Goal: Task Accomplishment & Management: Manage account settings

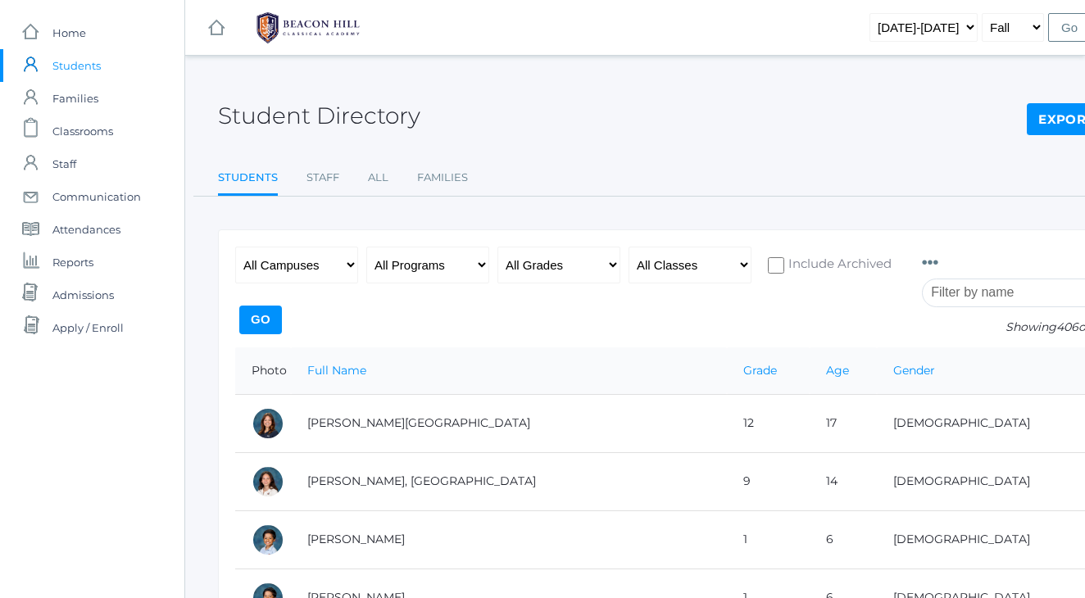
click at [846, 98] on div "Student Directory Export CSV" at bounding box center [677, 106] width 918 height 61
click at [69, 259] on span "Reports" at bounding box center [72, 262] width 41 height 33
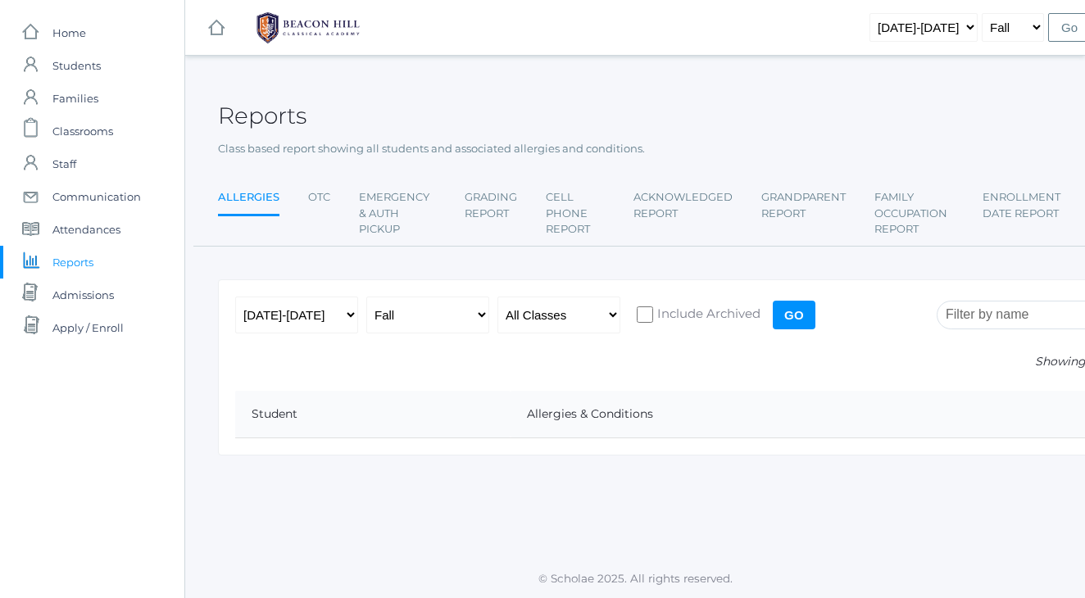
click at [493, 109] on div "Reports" at bounding box center [677, 106] width 918 height 61
click at [587, 104] on div "Reports" at bounding box center [677, 106] width 918 height 61
click at [736, 122] on div "Reports" at bounding box center [677, 106] width 918 height 61
click at [380, 212] on link "Emergency & Auth Pickup" at bounding box center [397, 213] width 77 height 65
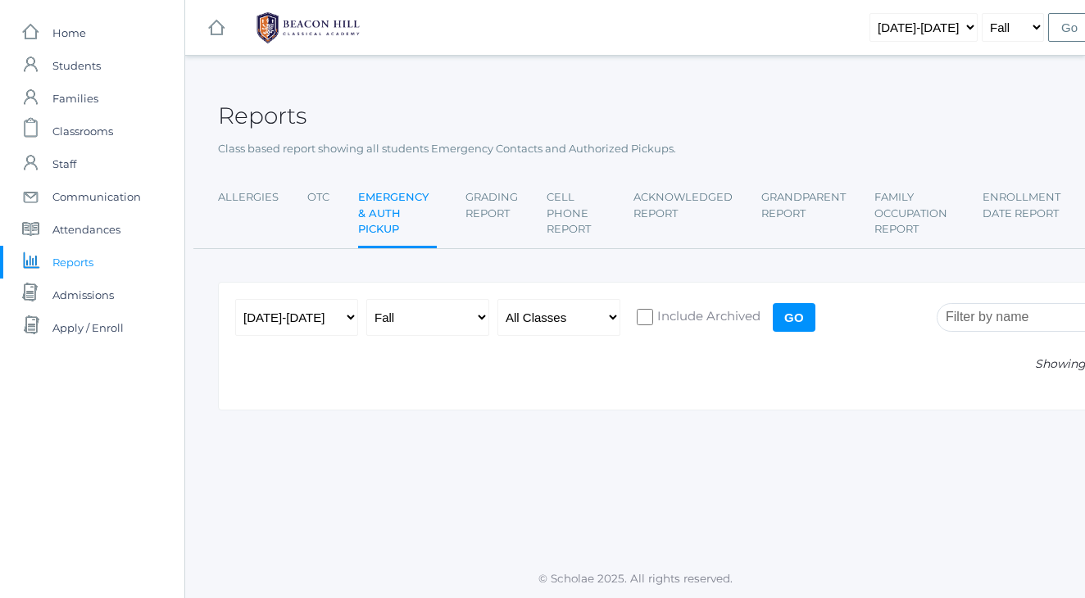
click at [804, 318] on input "Go" at bounding box center [794, 317] width 43 height 29
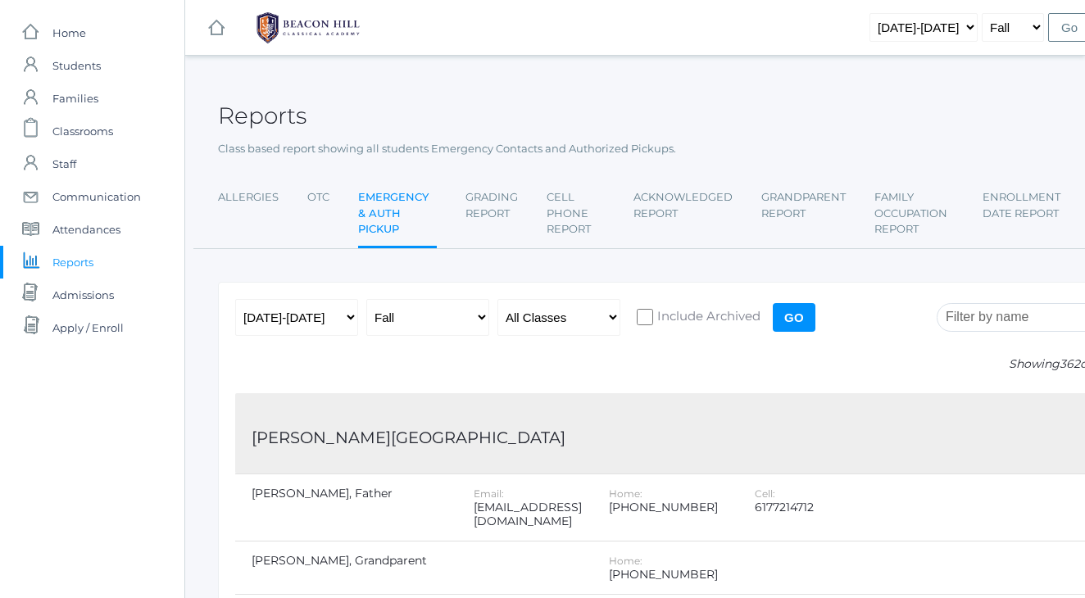
click at [738, 79] on div "Reports" at bounding box center [677, 106] width 918 height 61
click at [716, 80] on div "Reports" at bounding box center [677, 106] width 918 height 61
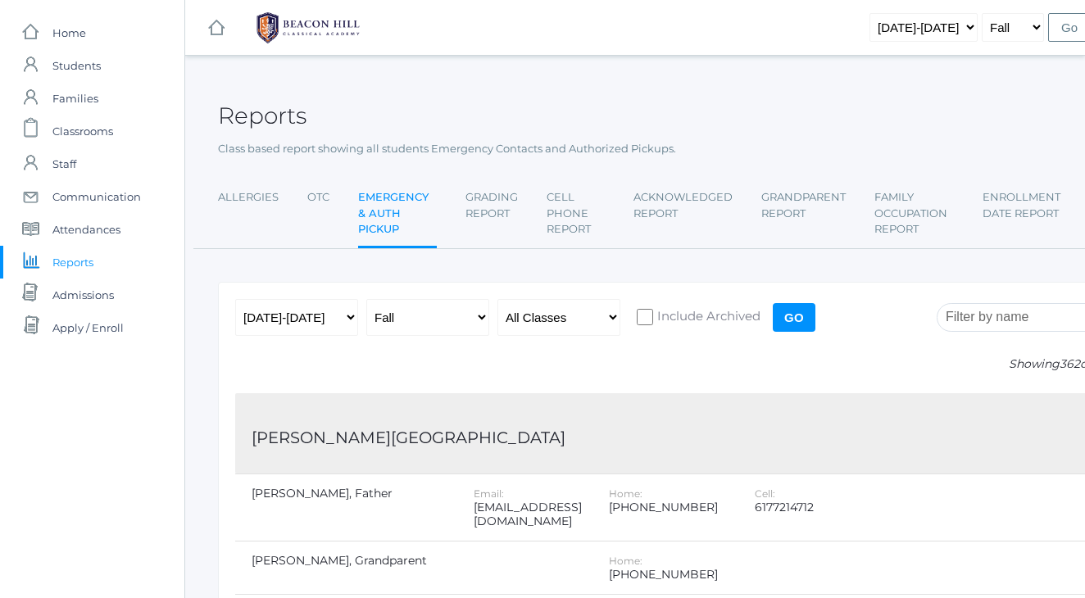
click at [774, 80] on div "Reports" at bounding box center [677, 106] width 918 height 61
click at [1037, 84] on div "Reports" at bounding box center [677, 106] width 918 height 61
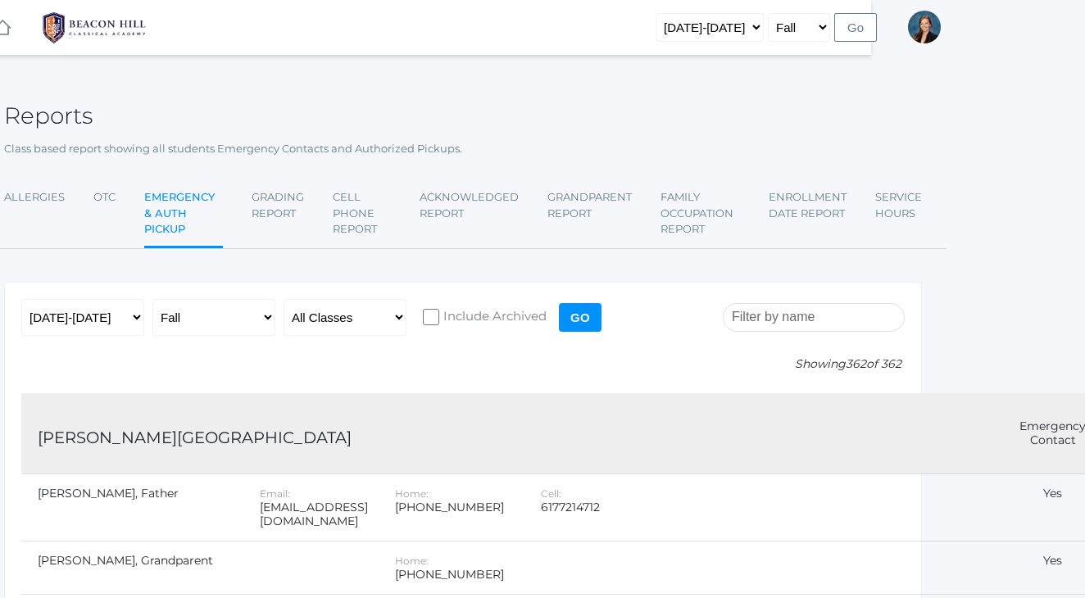
scroll to position [0, 212]
click at [744, 81] on div "Reports" at bounding box center [465, 106] width 918 height 61
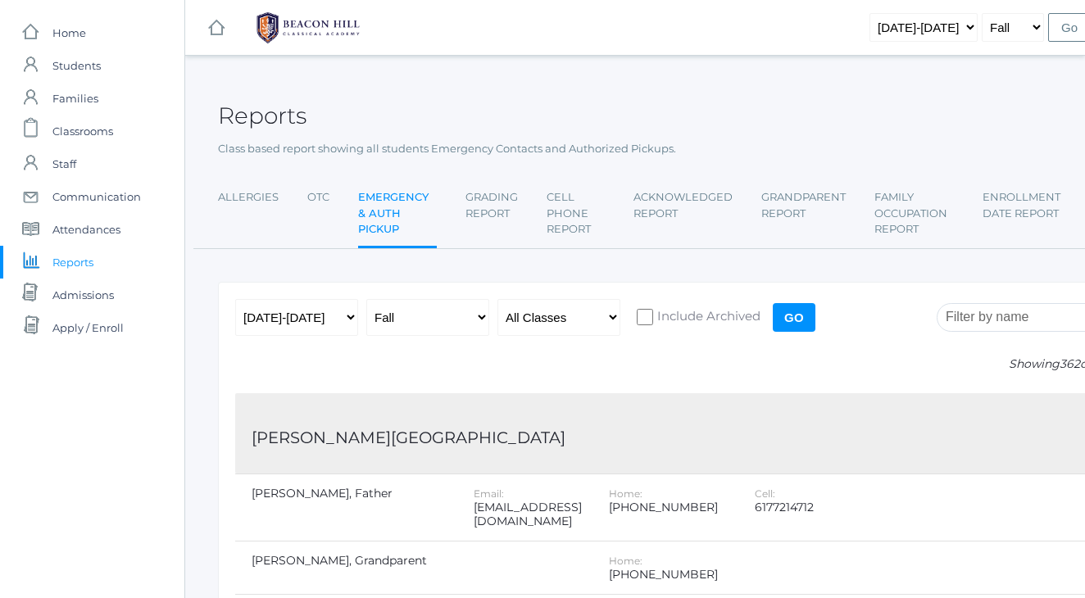
scroll to position [0, 0]
click at [87, 73] on span "Students" at bounding box center [76, 65] width 48 height 33
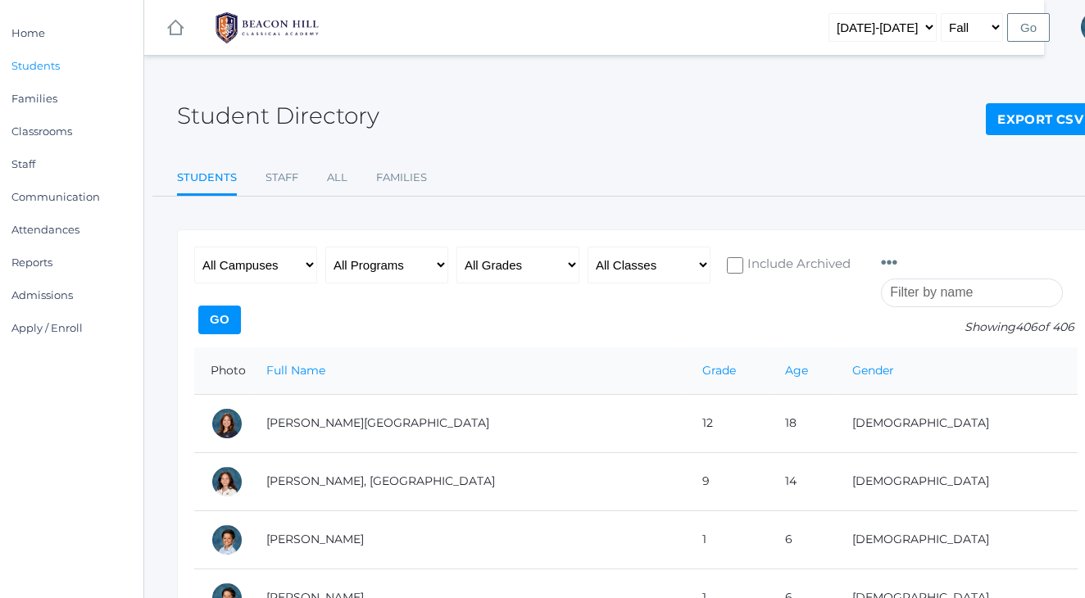
scroll to position [0, 42]
click at [536, 269] on select "All Grades Grammar - Kindergarten - 1st Grade - 2nd Grade - 3rd Grade - 4th Gra…" at bounding box center [517, 265] width 123 height 37
click at [792, 179] on ul "Students Staff All Families" at bounding box center [635, 178] width 918 height 35
click at [855, 170] on ul "Students Staff All Families" at bounding box center [635, 178] width 918 height 35
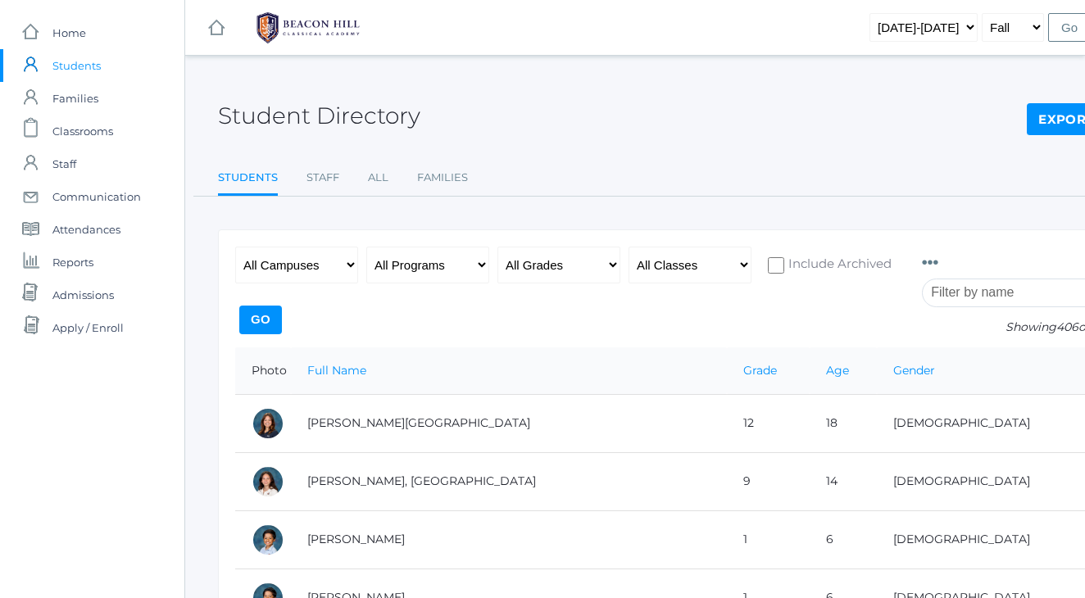
scroll to position [0, 0]
click at [770, 136] on div "Student Directory Export CSV Students Staff All Families Students Staff All Fam…" at bounding box center [677, 136] width 918 height 120
click at [756, 115] on div "Student Directory Export CSV" at bounding box center [677, 106] width 918 height 61
click at [664, 110] on div "Student Directory Export CSV" at bounding box center [677, 106] width 918 height 61
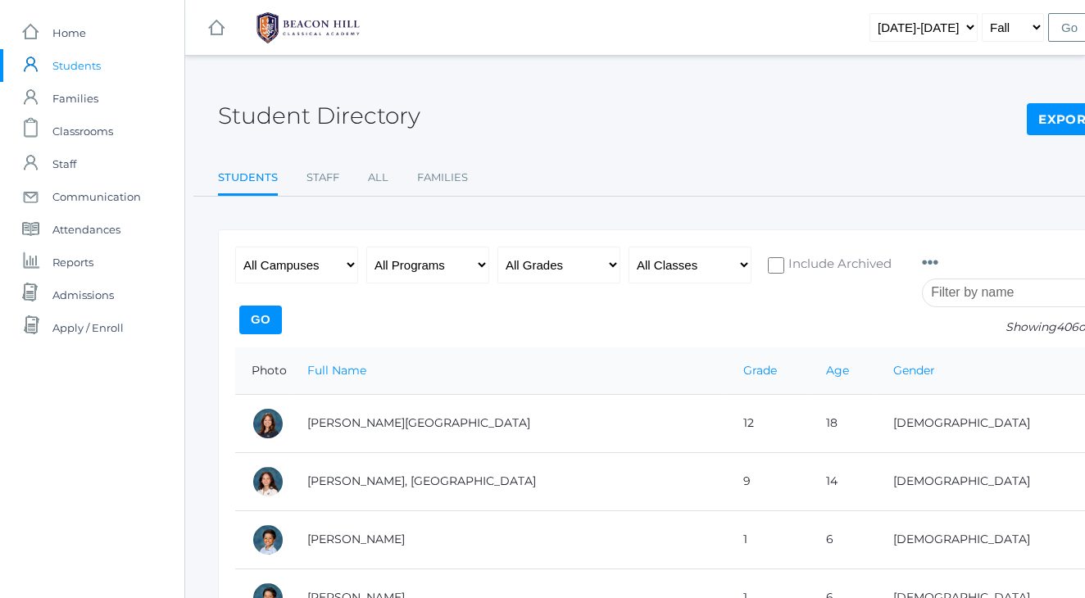
click at [798, 105] on div "Student Directory Export CSV" at bounding box center [677, 106] width 918 height 61
click at [751, 102] on div "Student Directory Export CSV" at bounding box center [677, 106] width 918 height 61
click at [652, 104] on div "Student Directory Export CSV" at bounding box center [677, 106] width 918 height 61
click at [644, 90] on div "Student Directory Export CSV" at bounding box center [677, 106] width 918 height 61
click at [706, 100] on div "Student Directory Export CSV" at bounding box center [677, 106] width 918 height 61
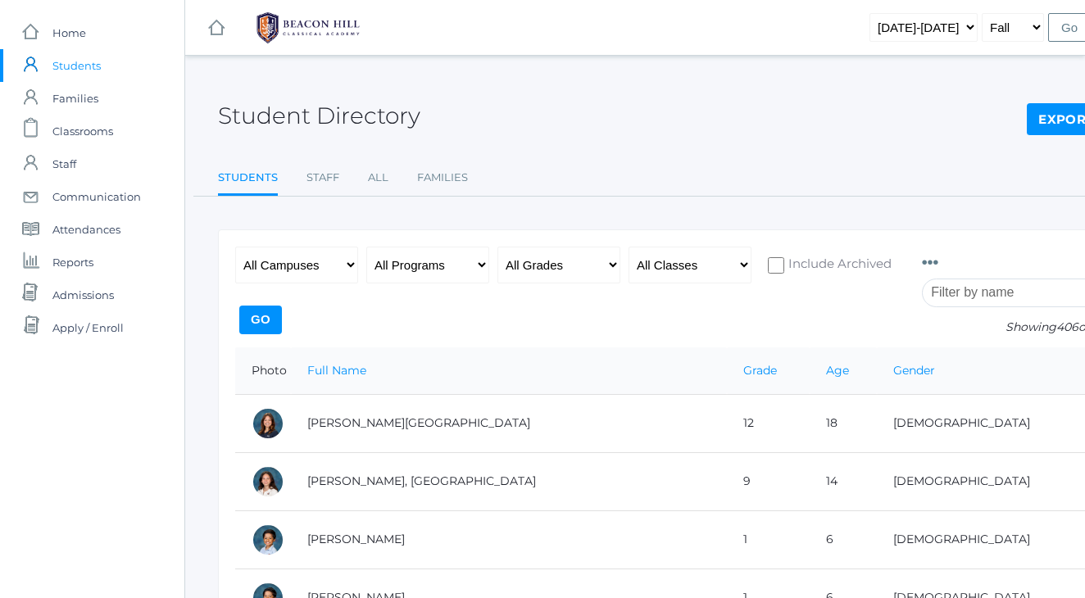
click at [652, 98] on div "Student Directory Export CSV" at bounding box center [677, 106] width 918 height 61
click at [694, 97] on div "Student Directory Export CSV" at bounding box center [677, 106] width 918 height 61
click at [658, 77] on div "Student Directory Export CSV" at bounding box center [677, 106] width 918 height 61
click at [602, 102] on div "Student Directory Export CSV" at bounding box center [677, 106] width 918 height 61
click at [64, 98] on span "Families" at bounding box center [75, 98] width 46 height 33
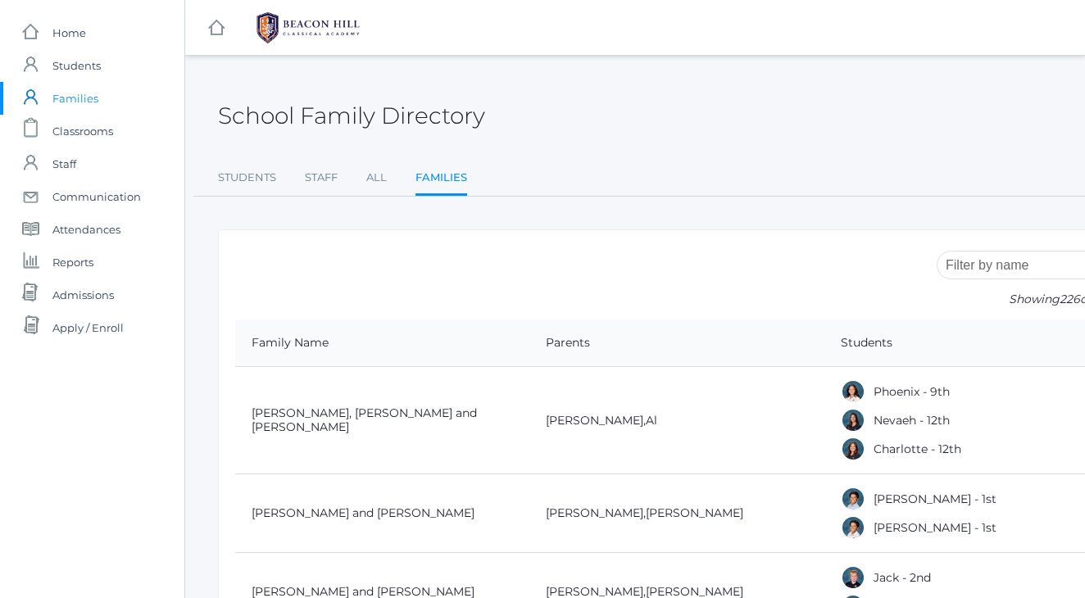
click at [89, 69] on span "Students" at bounding box center [76, 65] width 48 height 33
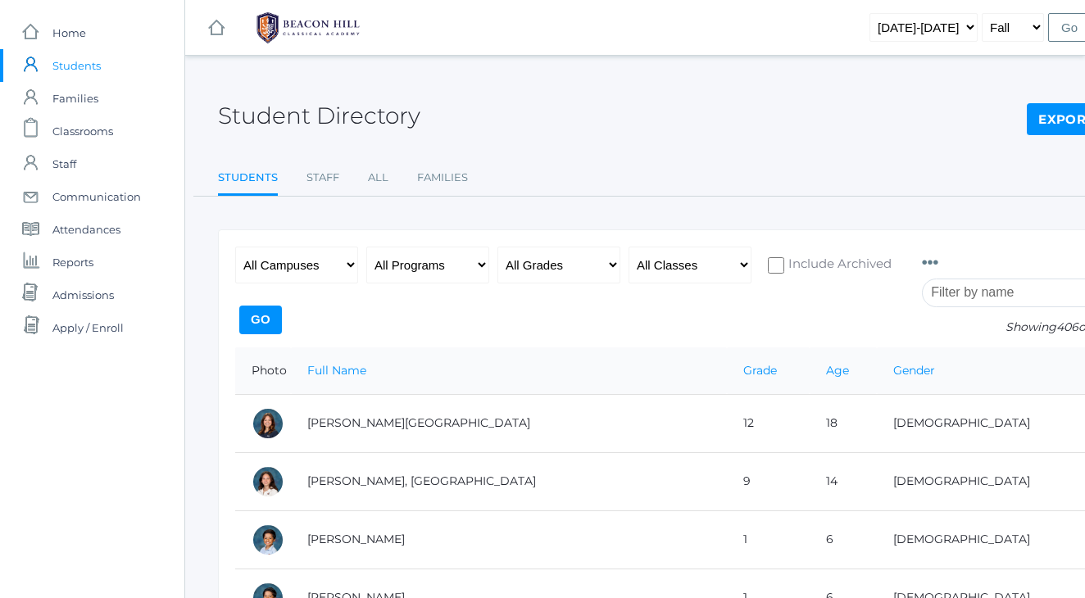
click at [637, 127] on div "Student Directory Export CSV" at bounding box center [677, 106] width 918 height 61
click at [72, 130] on span "Classrooms" at bounding box center [82, 131] width 61 height 33
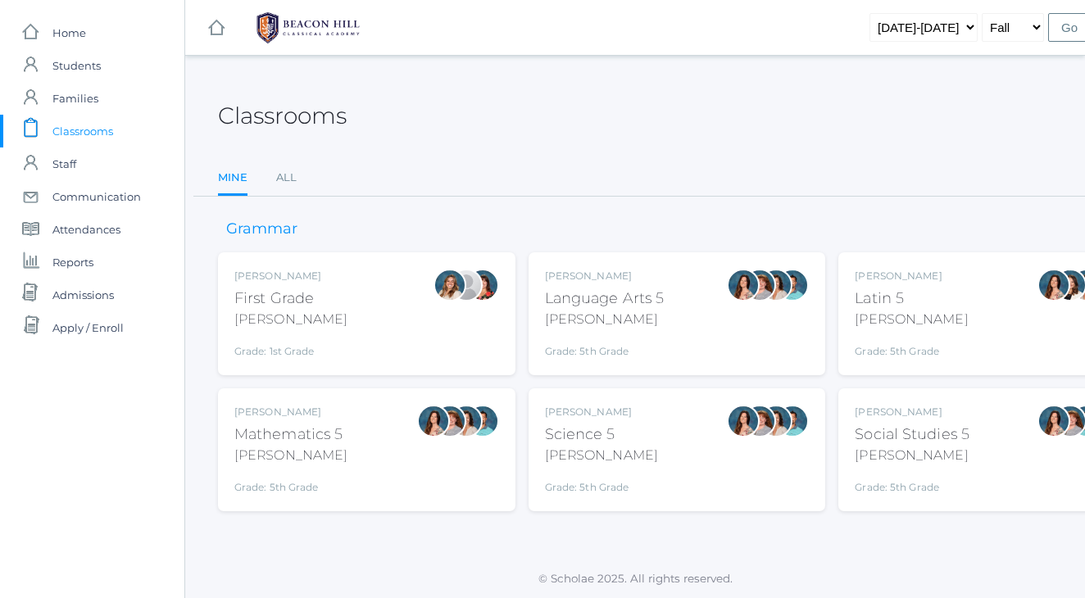
click at [515, 130] on div "Classrooms" at bounding box center [677, 106] width 918 height 61
click at [293, 175] on link "All" at bounding box center [286, 177] width 20 height 33
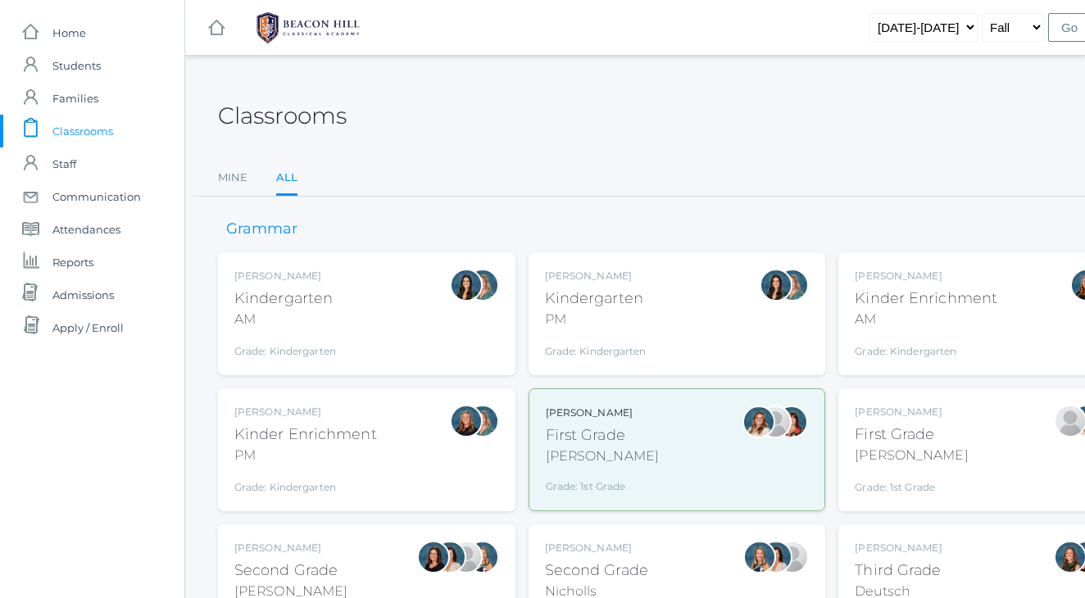
click at [635, 170] on ul "Mine All" at bounding box center [677, 178] width 918 height 35
click at [591, 140] on div "Classrooms Mine All Mine All" at bounding box center [677, 136] width 918 height 120
click at [356, 299] on div "Jordyn Dewey Kindergarten AM Grade: Kindergarten *KIND" at bounding box center [366, 314] width 265 height 90
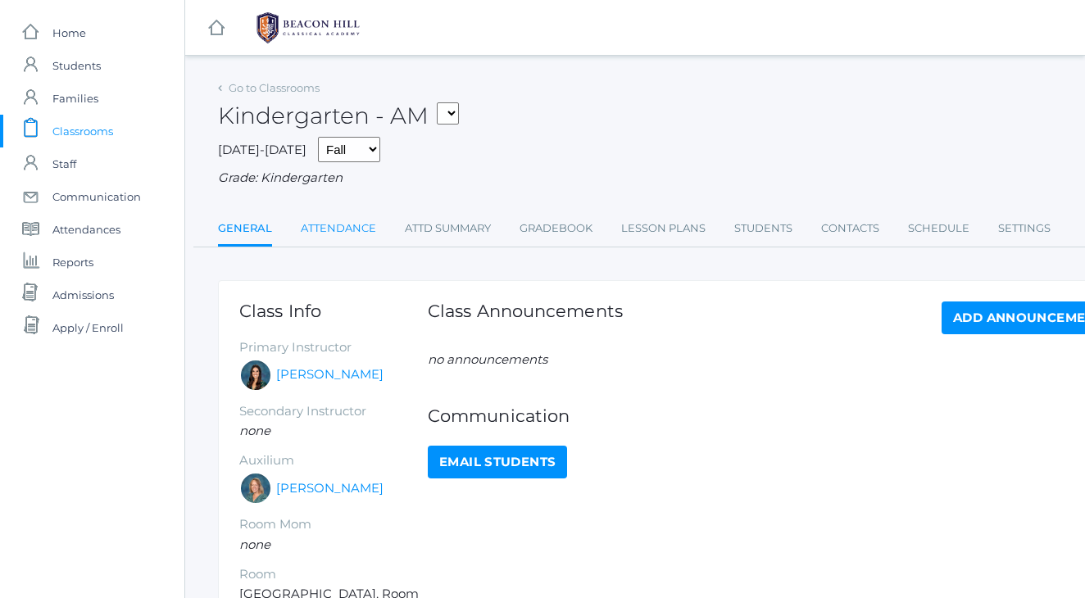
click at [344, 224] on link "Attendance" at bounding box center [338, 228] width 75 height 33
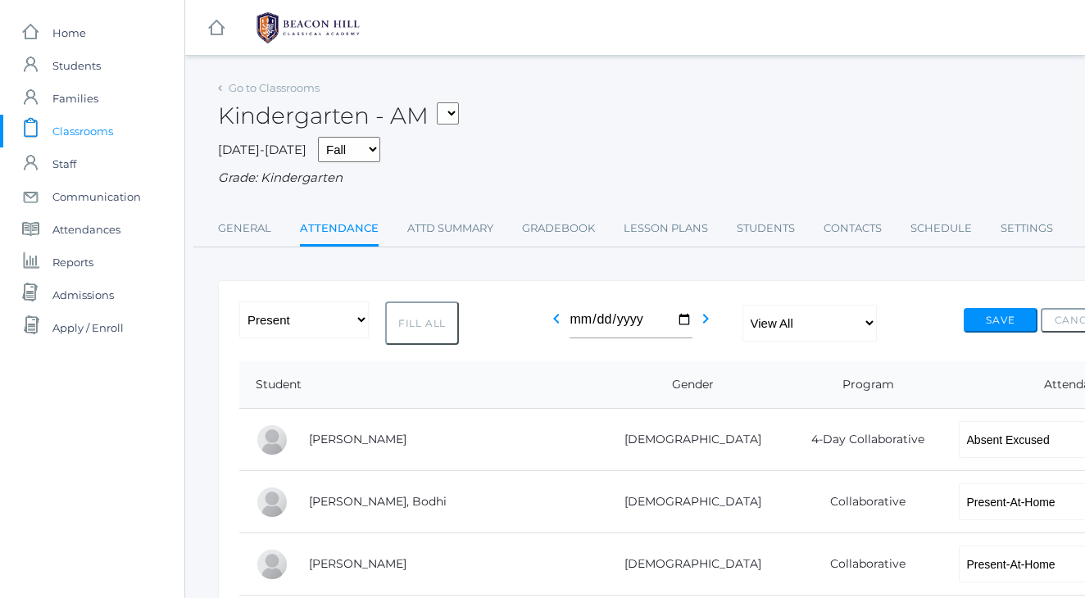
click at [593, 137] on div "Kindergarten - AM 01LA - First Grade [PERSON_NAME] 05SOCS - Social Studies 5 [P…" at bounding box center [677, 106] width 918 height 61
click at [611, 121] on div "Kindergarten - AM 01LA - First Grade Barber 05SOCS - Social Studies 5 Salazar 0…" at bounding box center [677, 106] width 918 height 61
click at [657, 107] on div "Kindergarten - AM 01LA - First Grade Barber 05SOCS - Social Studies 5 Salazar 0…" at bounding box center [677, 106] width 918 height 61
click at [101, 134] on span "Classrooms" at bounding box center [82, 131] width 61 height 33
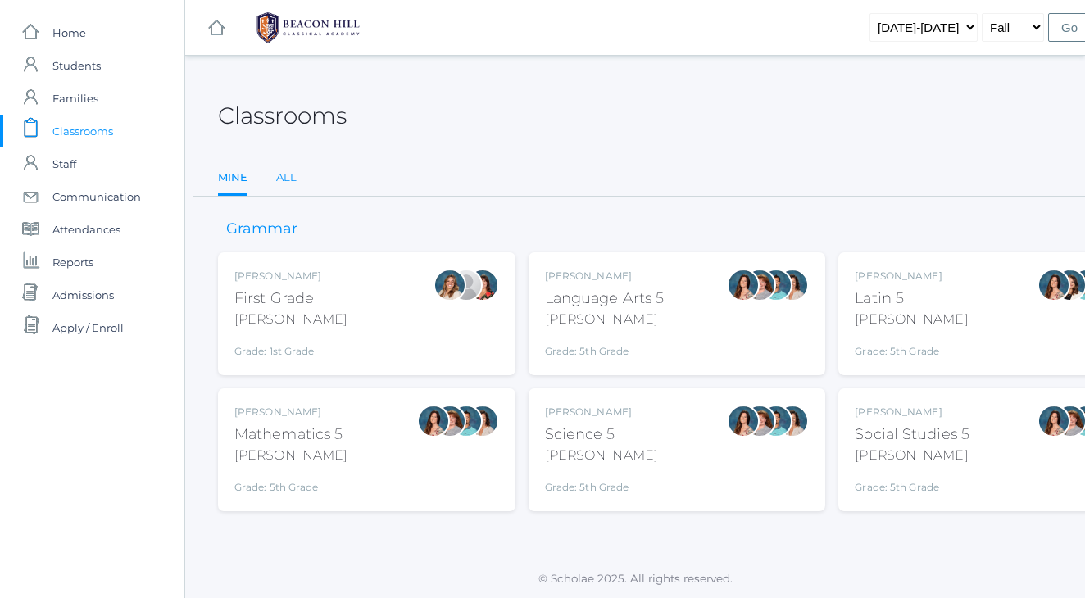
click at [290, 175] on link "All" at bounding box center [286, 177] width 20 height 33
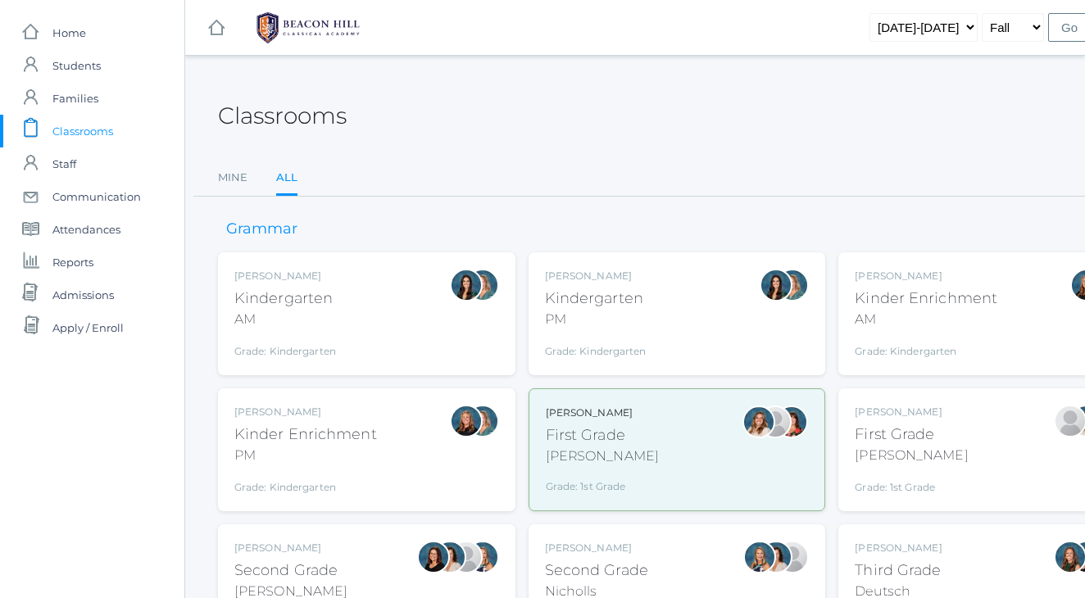
click at [622, 292] on div "Kindergarten" at bounding box center [596, 299] width 102 height 22
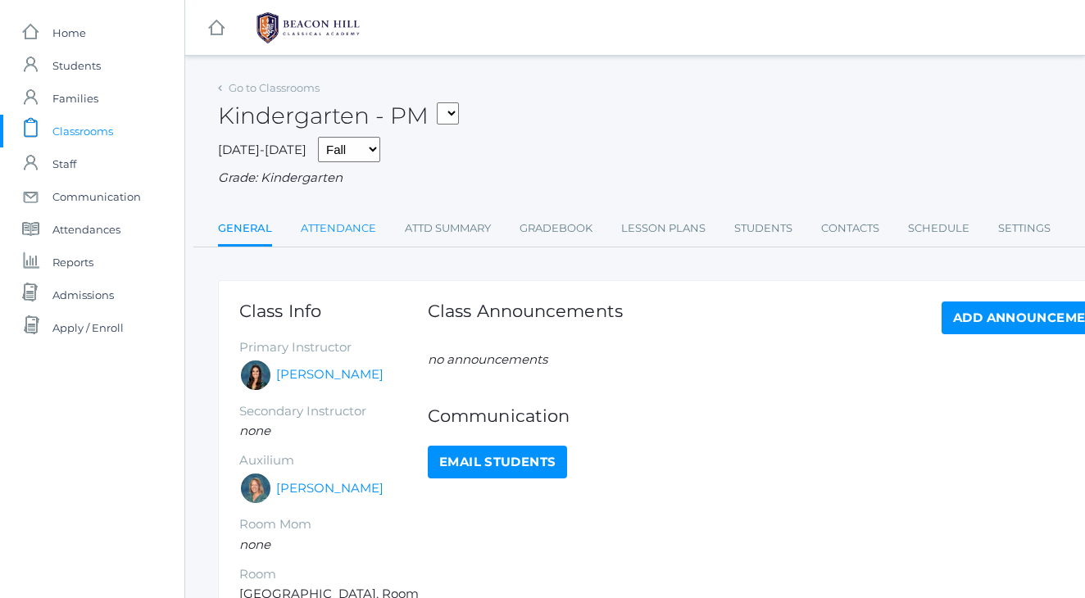
click at [339, 215] on link "Attendance" at bounding box center [338, 228] width 75 height 33
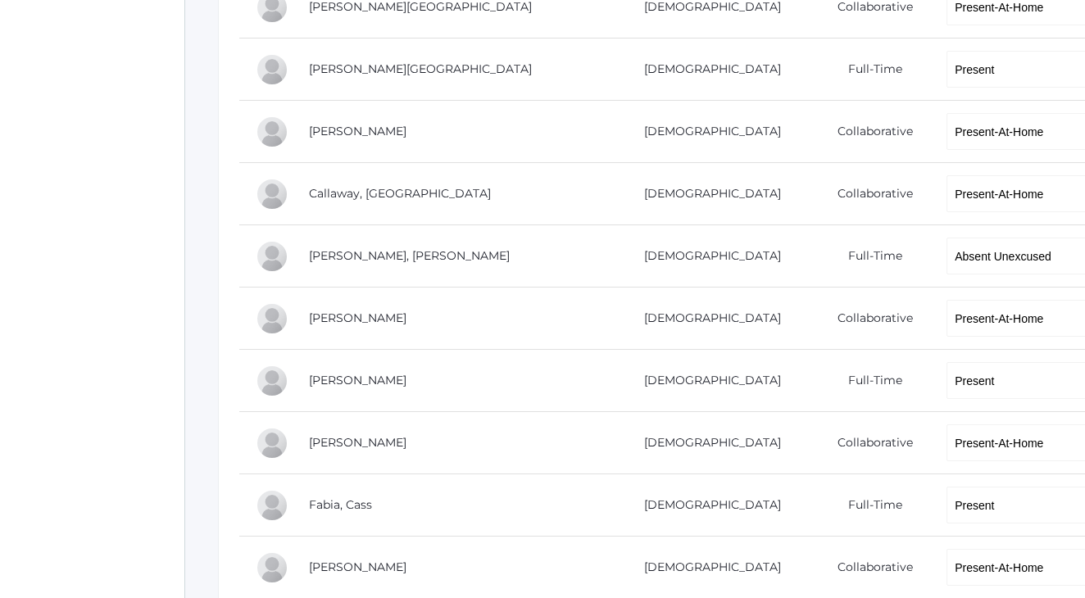
scroll to position [442, 0]
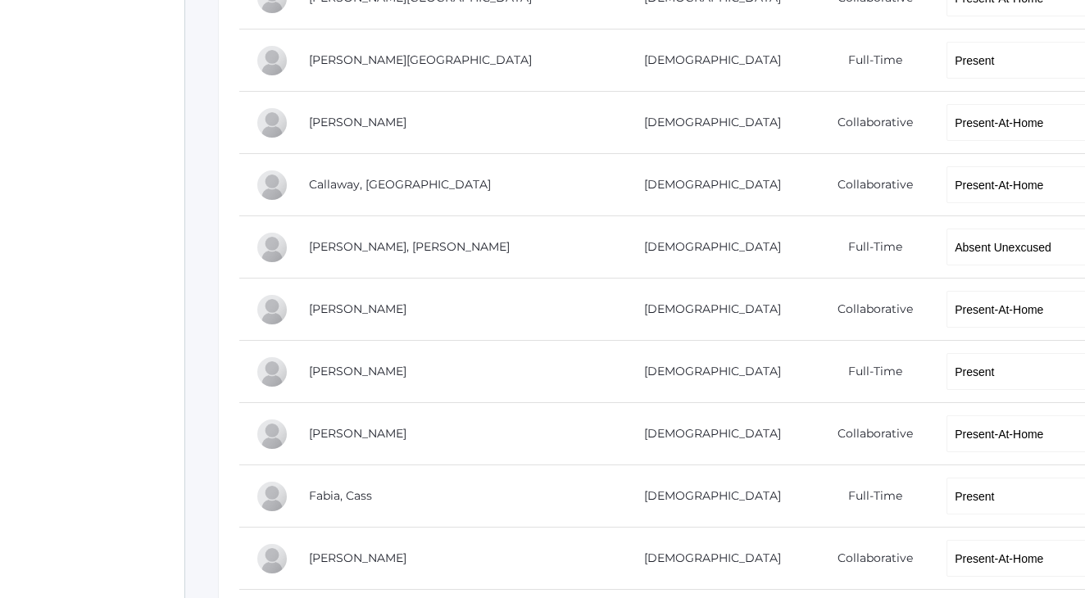
click at [193, 230] on div "Go to Classrooms Kindergarten - PM 01LA - First Grade Barber 05LATIN - Latin 5 …" at bounding box center [676, 364] width 983 height 1460
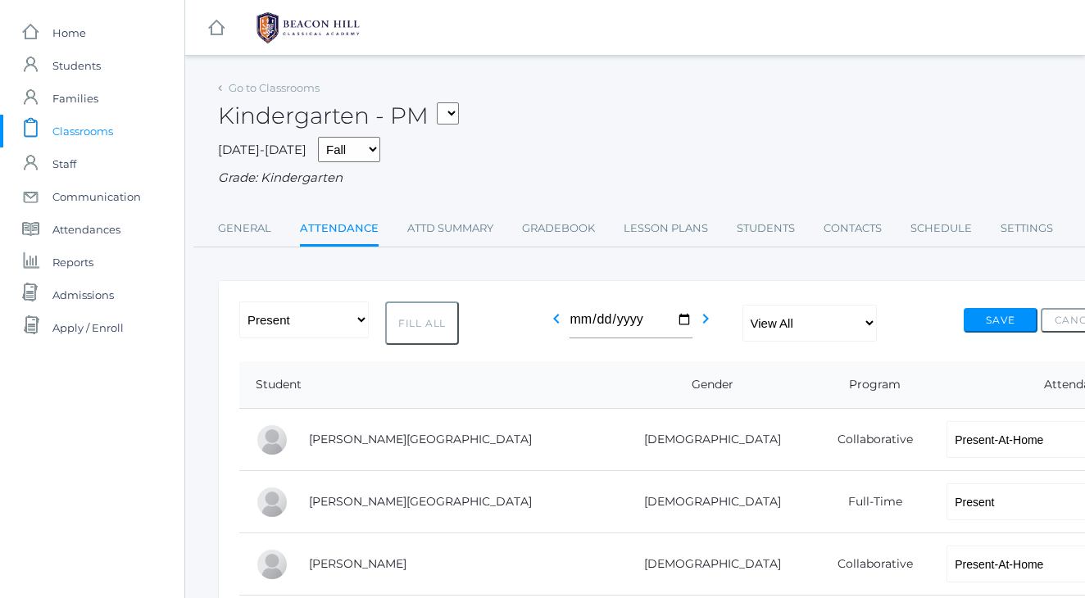
scroll to position [0, 0]
click at [101, 138] on span "Classrooms" at bounding box center [82, 131] width 61 height 33
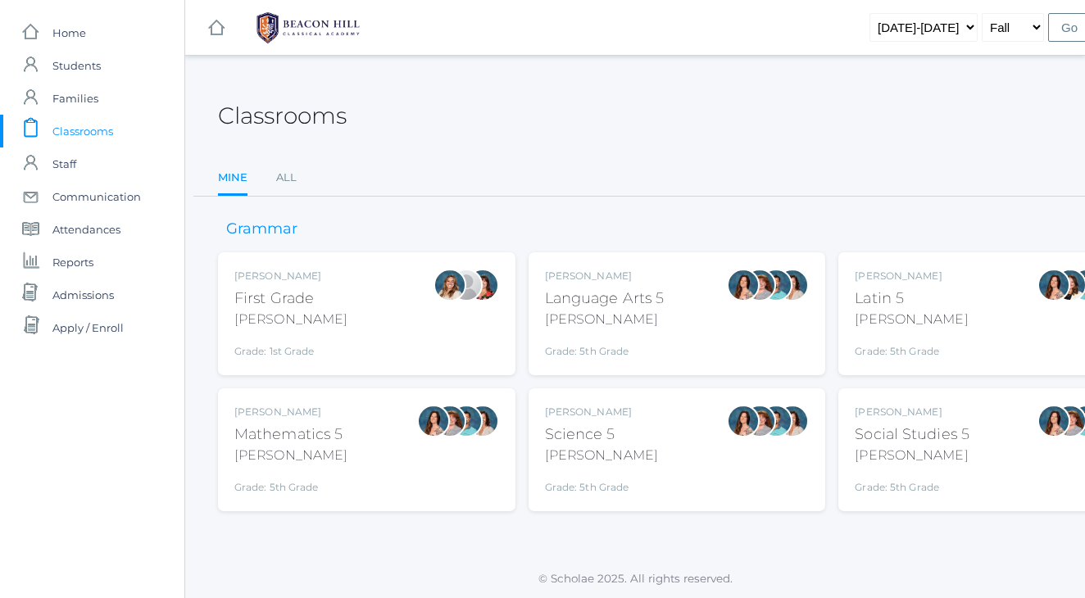
click at [307, 300] on div "First Grade" at bounding box center [290, 299] width 113 height 22
click at [556, 163] on ul "Mine All" at bounding box center [677, 178] width 918 height 35
click at [286, 176] on link "All" at bounding box center [286, 177] width 20 height 33
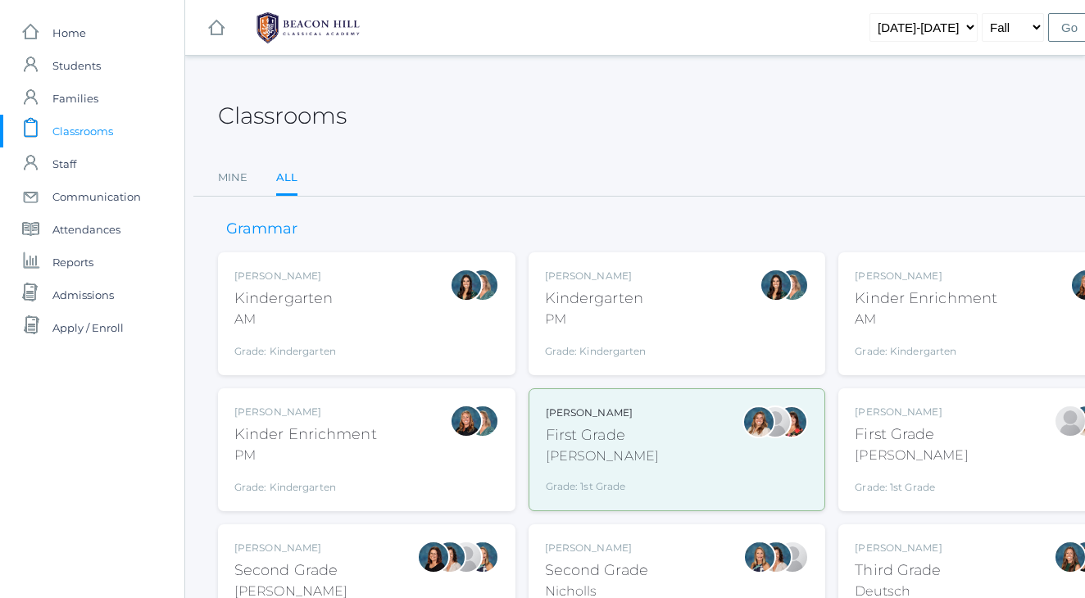
click at [881, 439] on div "First Grade" at bounding box center [911, 435] width 113 height 22
click at [325, 542] on div "[PERSON_NAME]" at bounding box center [290, 548] width 113 height 15
click at [630, 544] on div "[PERSON_NAME]" at bounding box center [596, 548] width 103 height 15
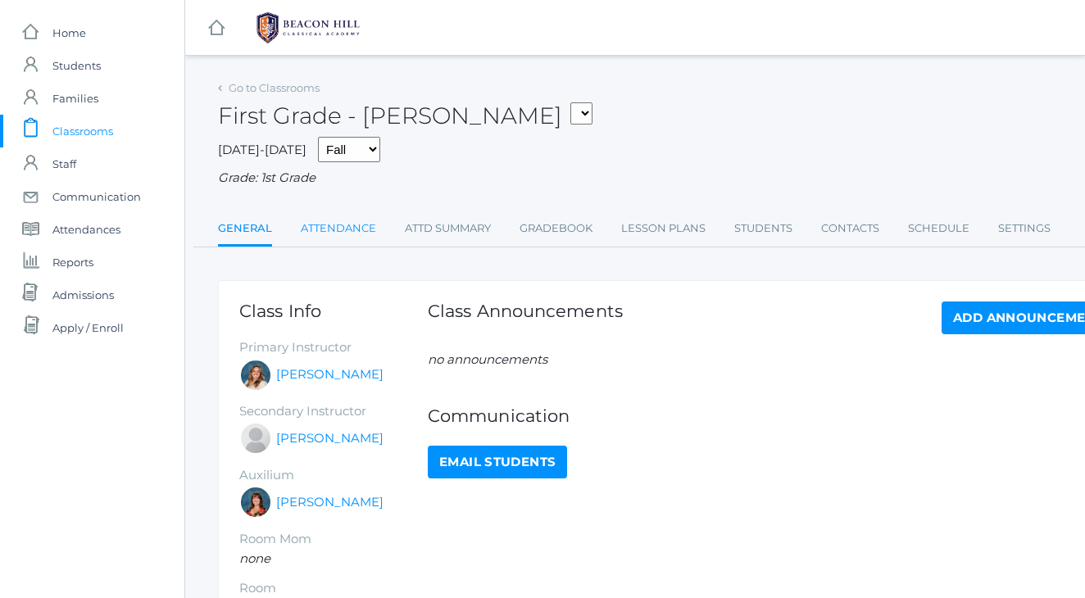
click at [325, 216] on link "Attendance" at bounding box center [338, 228] width 75 height 33
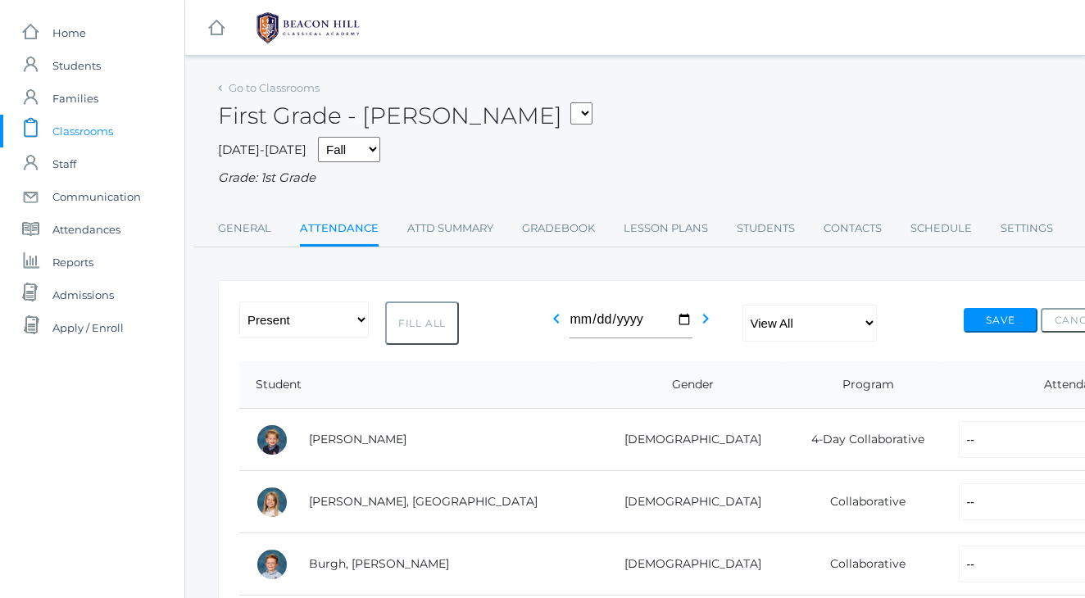
click at [623, 81] on div "First Grade - Barber 01LA - First Grade Barber 05LATIN - Latin 5 Salazar 05MATH…" at bounding box center [677, 106] width 918 height 61
click at [673, 91] on div "First Grade - Barber 01LA - First Grade Barber 05LATIN - Latin 5 Salazar 05MATH…" at bounding box center [677, 106] width 918 height 61
click at [525, 135] on div "First Grade - Barber 01LA - First Grade Barber 05LATIN - Latin 5 Salazar 05MATH…" at bounding box center [677, 106] width 918 height 61
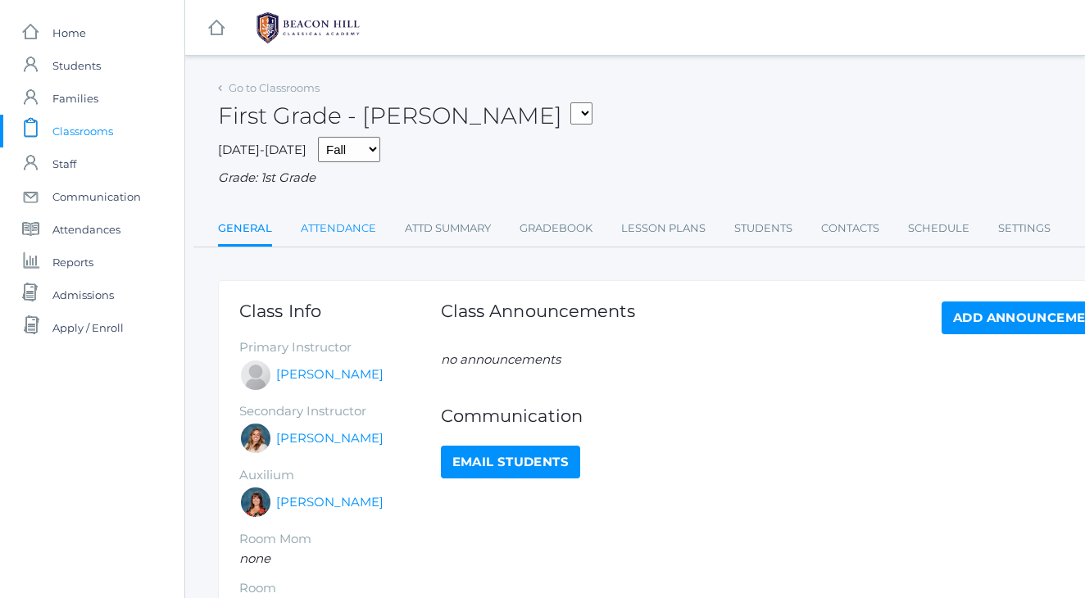
click at [324, 219] on link "Attendance" at bounding box center [338, 228] width 75 height 33
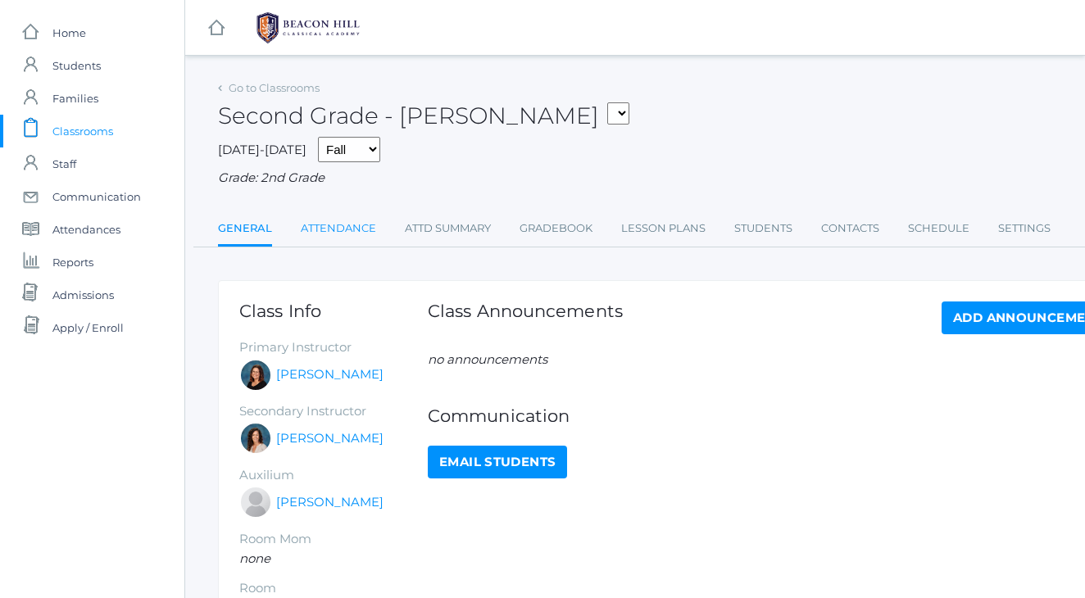
click at [351, 224] on link "Attendance" at bounding box center [338, 228] width 75 height 33
click at [321, 220] on link "Attendance" at bounding box center [338, 228] width 75 height 33
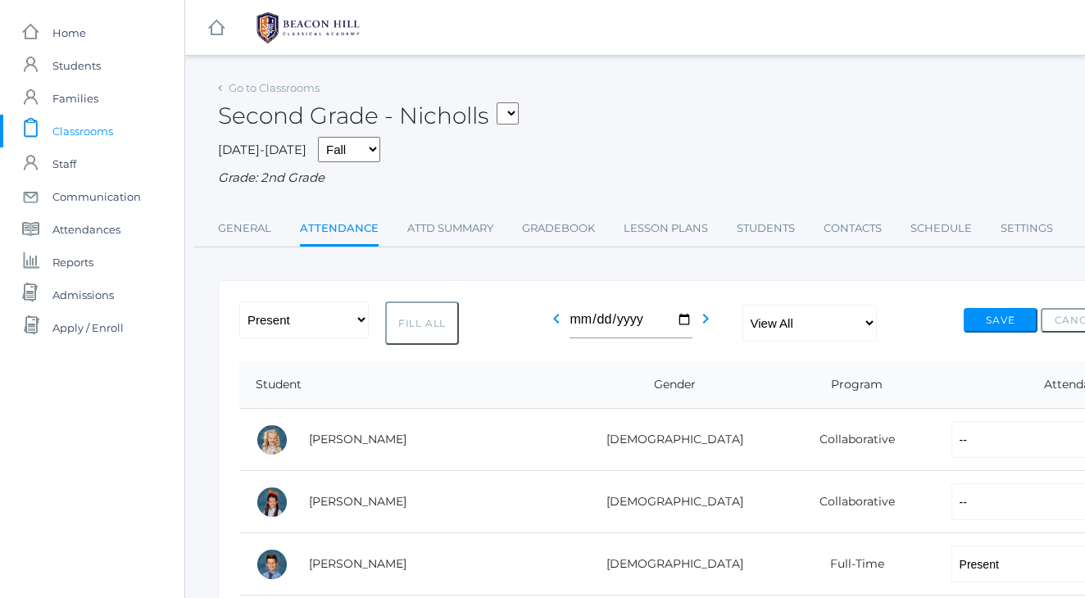
click at [84, 133] on span "Classrooms" at bounding box center [82, 131] width 61 height 33
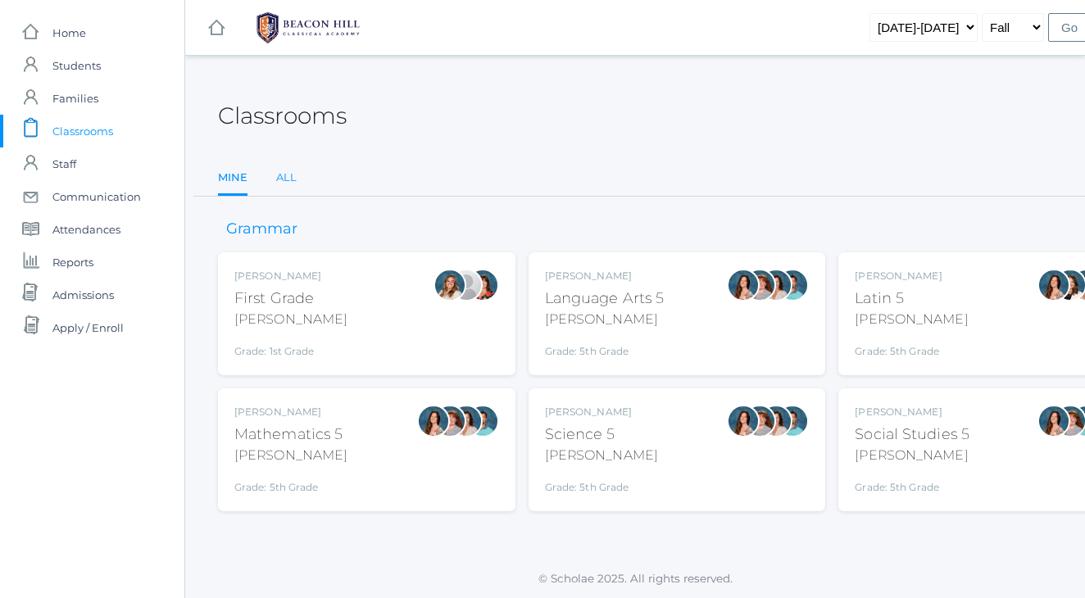
click at [284, 181] on link "All" at bounding box center [286, 177] width 20 height 33
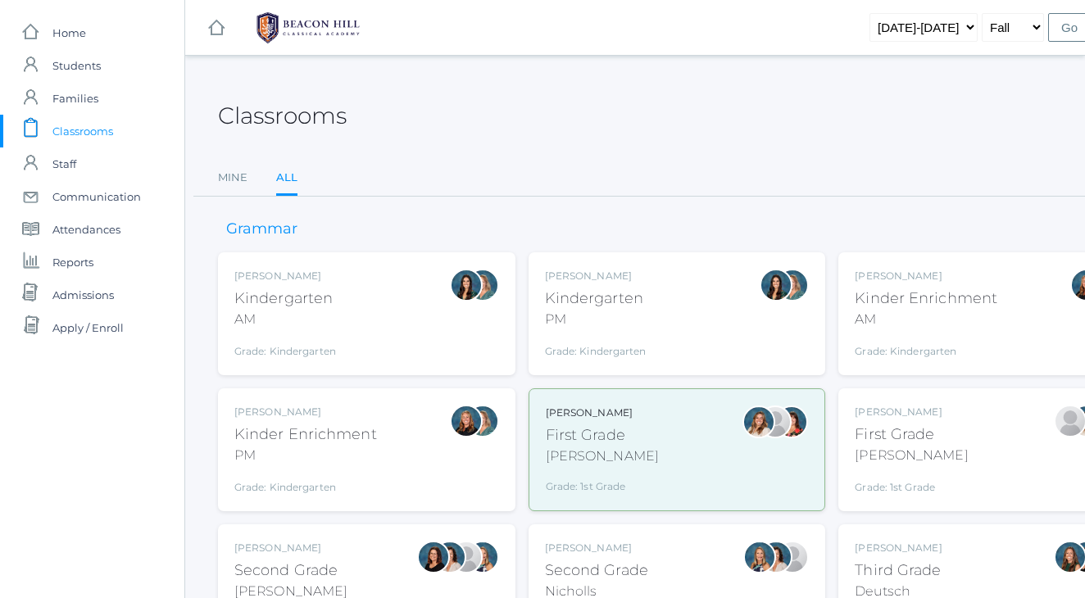
click at [281, 181] on link "All" at bounding box center [286, 178] width 21 height 35
click at [869, 553] on div "Andrea Deutsch" at bounding box center [898, 548] width 87 height 15
click at [633, 124] on div "Classrooms" at bounding box center [677, 106] width 918 height 61
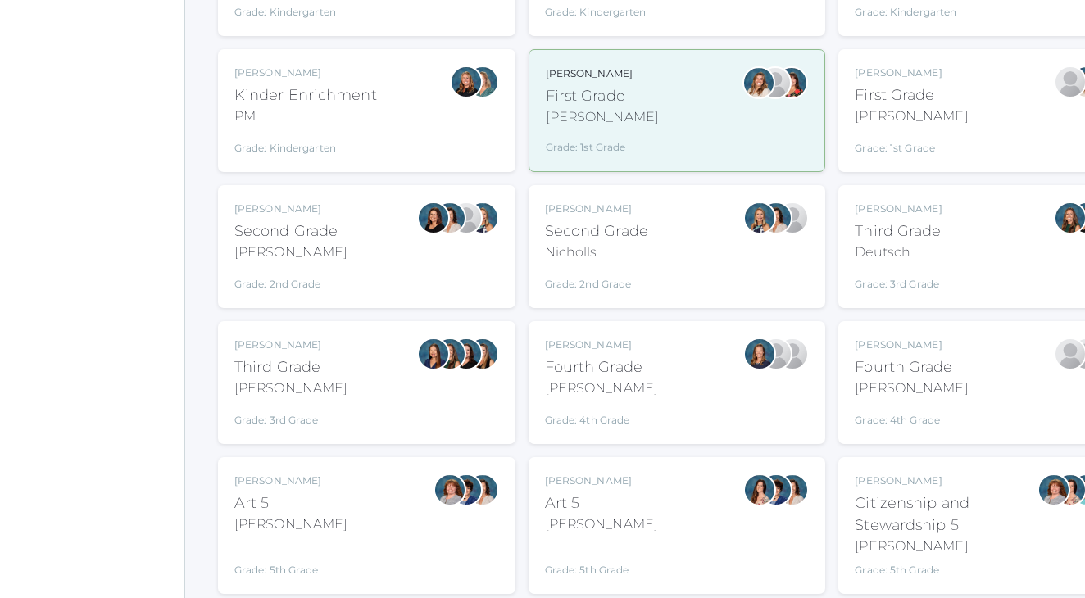
scroll to position [340, 0]
click at [312, 379] on div "Webster" at bounding box center [290, 388] width 113 height 20
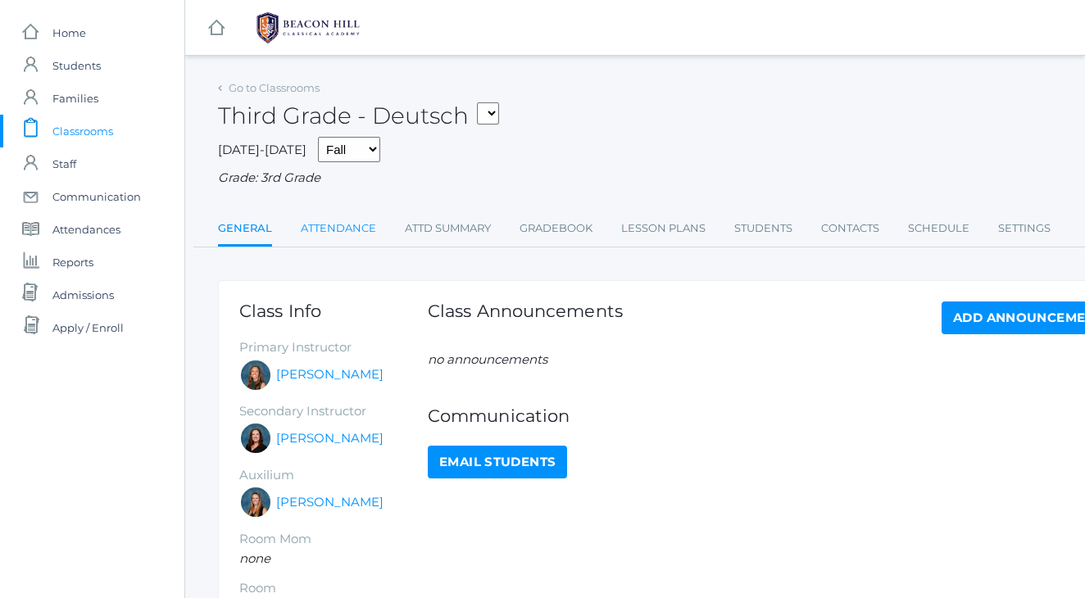
click at [331, 216] on link "Attendance" at bounding box center [338, 228] width 75 height 33
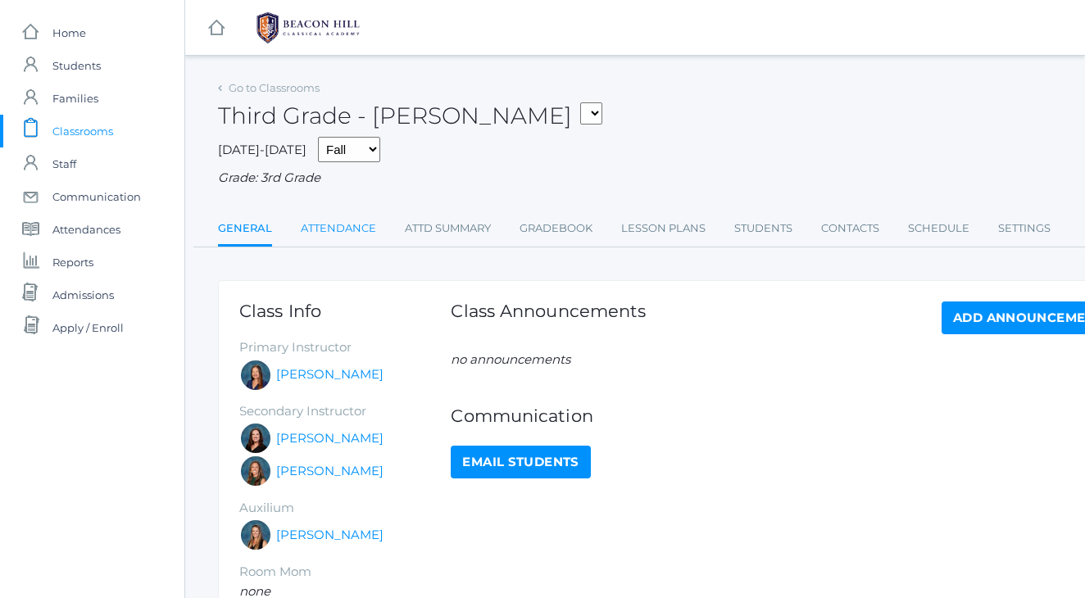
click at [324, 229] on link "Attendance" at bounding box center [338, 228] width 75 height 33
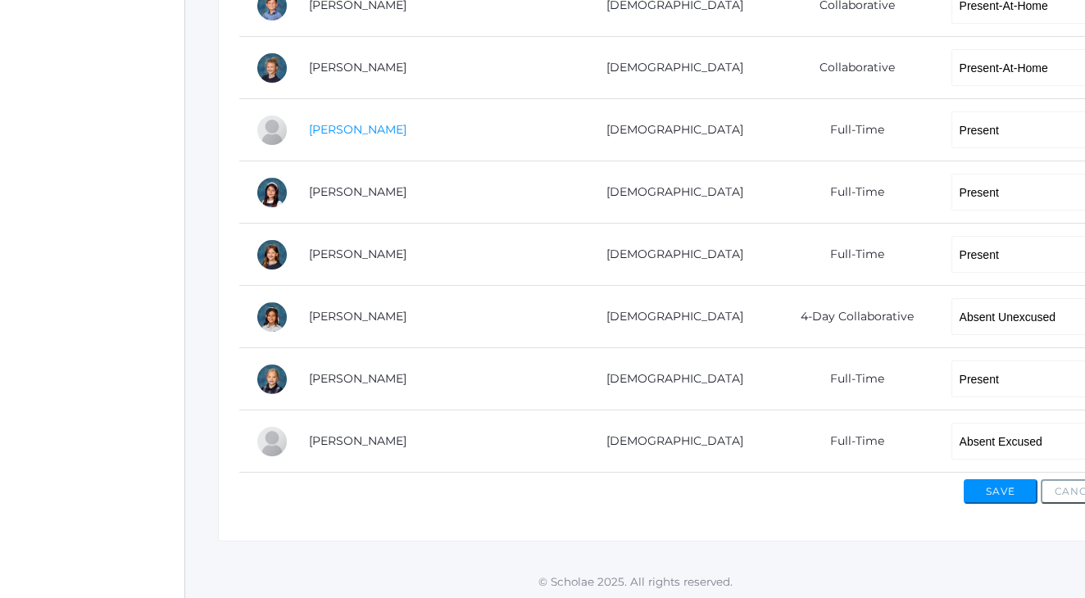
scroll to position [1116, 0]
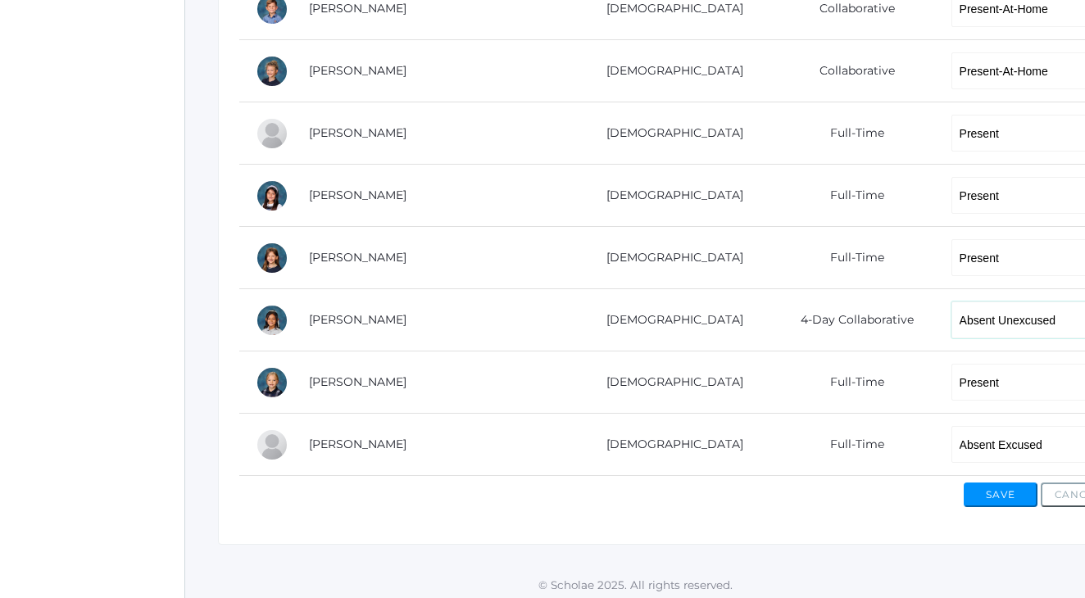
select select "TU"
click at [1014, 493] on button "Save" at bounding box center [1001, 495] width 74 height 25
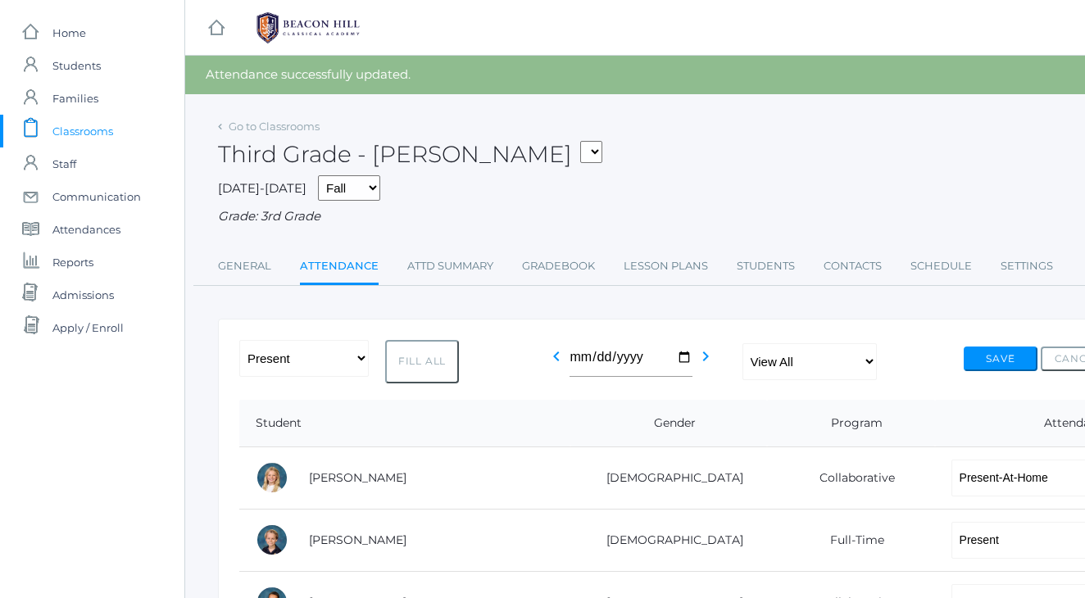
click at [107, 139] on span "Classrooms" at bounding box center [82, 131] width 61 height 33
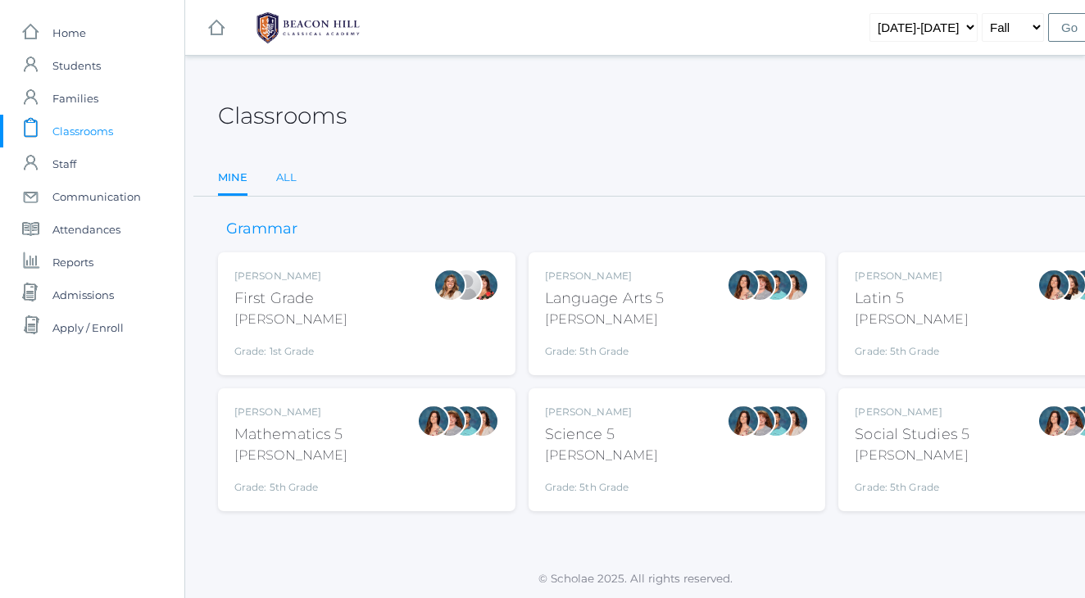
click at [293, 174] on link "All" at bounding box center [286, 177] width 20 height 33
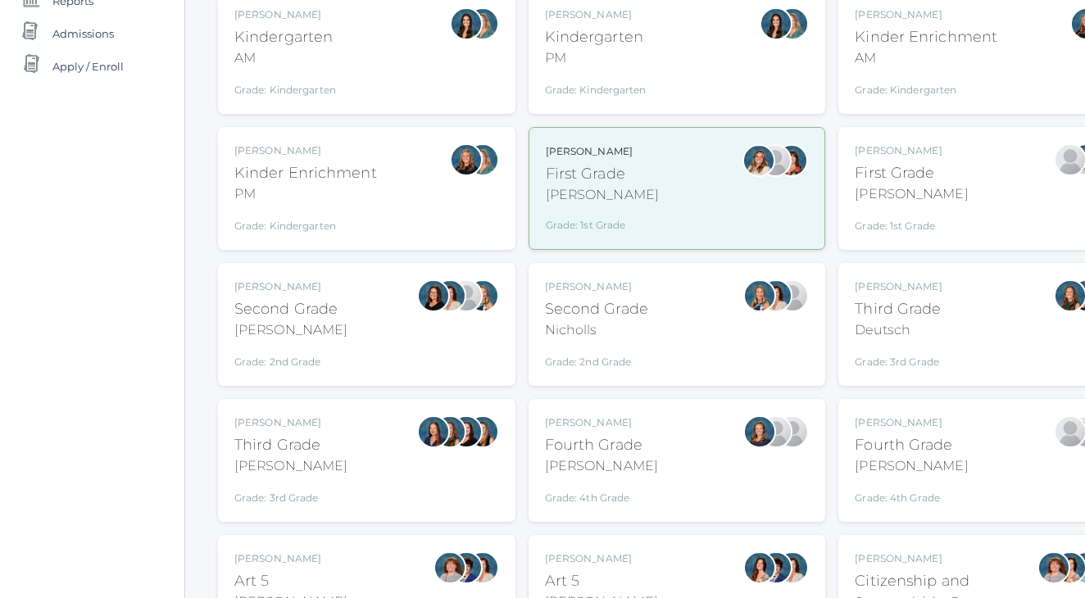
scroll to position [294, 0]
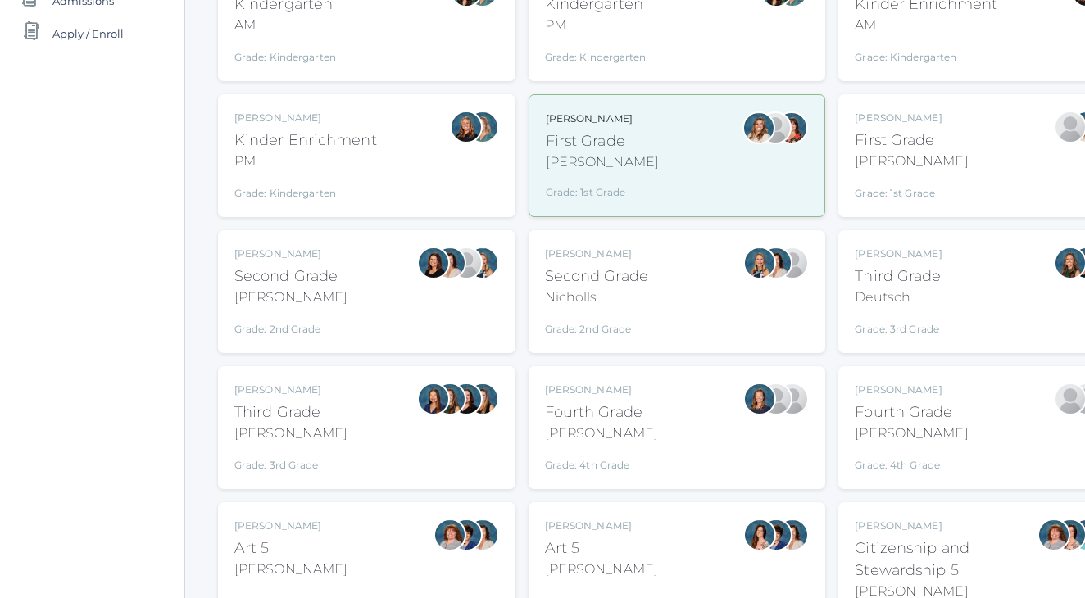
click at [620, 411] on div "Fourth Grade" at bounding box center [601, 413] width 113 height 22
click at [918, 425] on div "[PERSON_NAME]" at bounding box center [911, 434] width 113 height 20
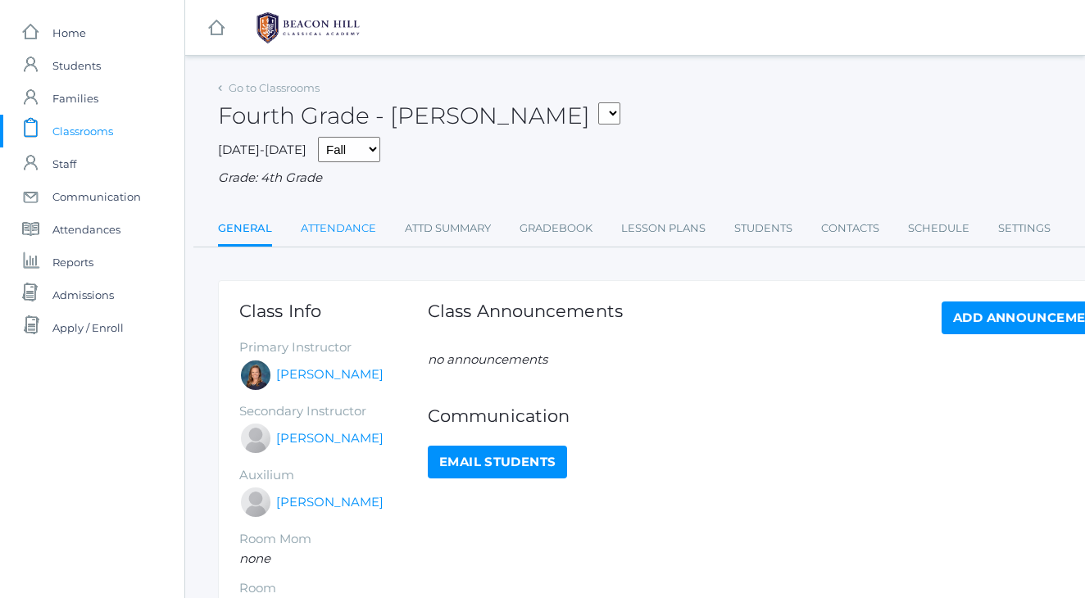
click at [361, 219] on link "Attendance" at bounding box center [338, 228] width 75 height 33
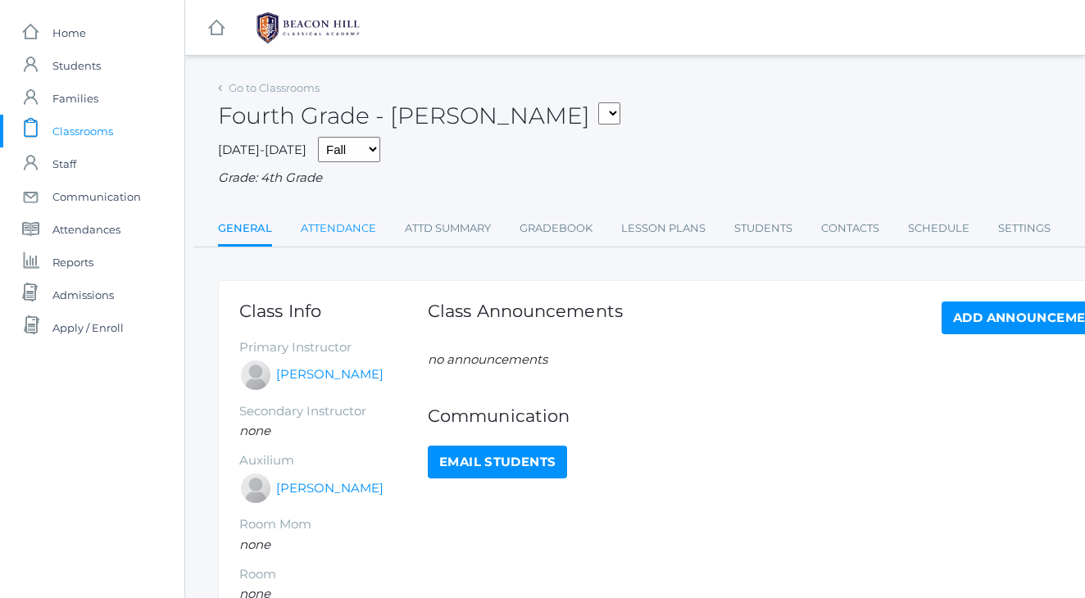
click at [343, 229] on link "Attendance" at bounding box center [338, 228] width 75 height 33
click at [597, 76] on div "Fourth Grade - [PERSON_NAME] 01LA - First Grade [PERSON_NAME] 05LATIN - Latin 5…" at bounding box center [677, 106] width 918 height 61
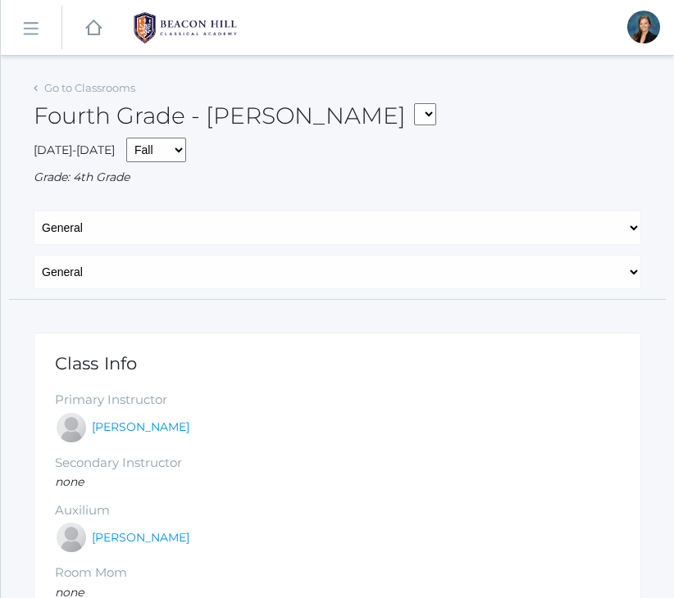
click at [34, 35] on rect at bounding box center [30, 29] width 26 height 26
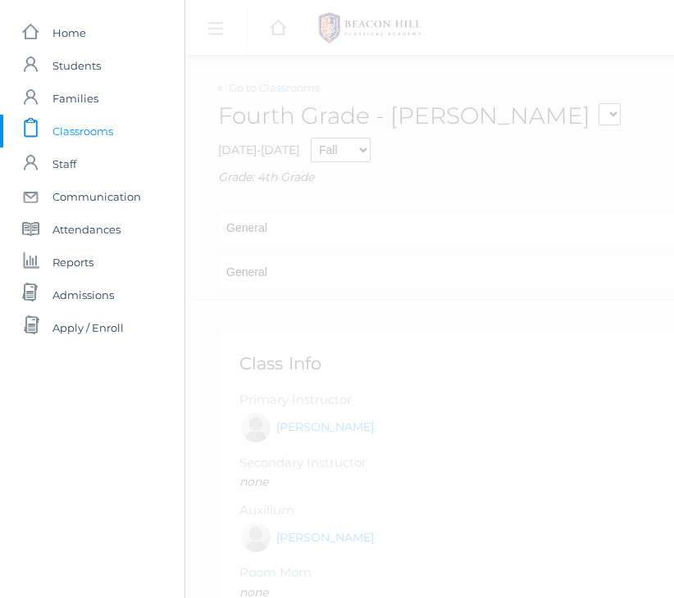
click at [75, 137] on span "Classrooms" at bounding box center [82, 131] width 61 height 33
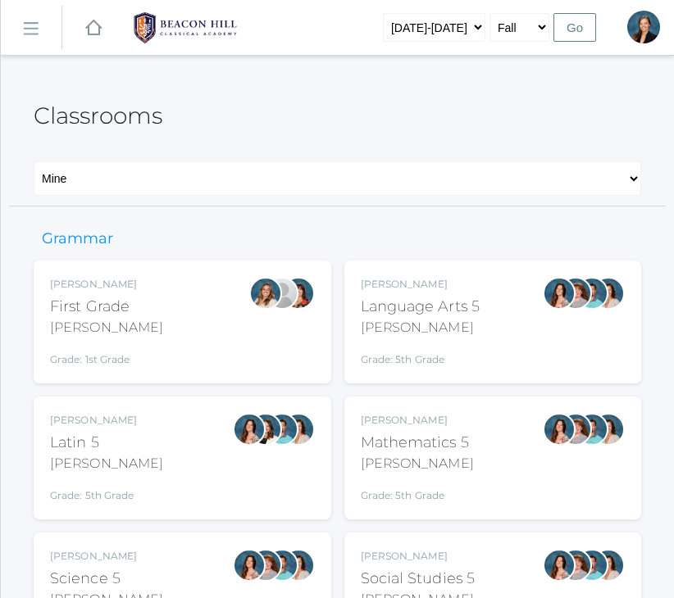
click at [417, 313] on div "Language Arts 5" at bounding box center [421, 307] width 120 height 22
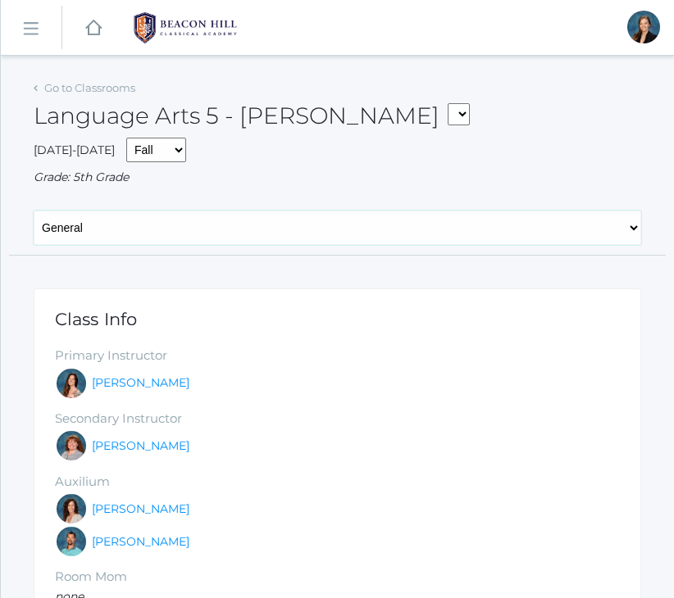
select select "/classrooms/1967/attendance?term=1"
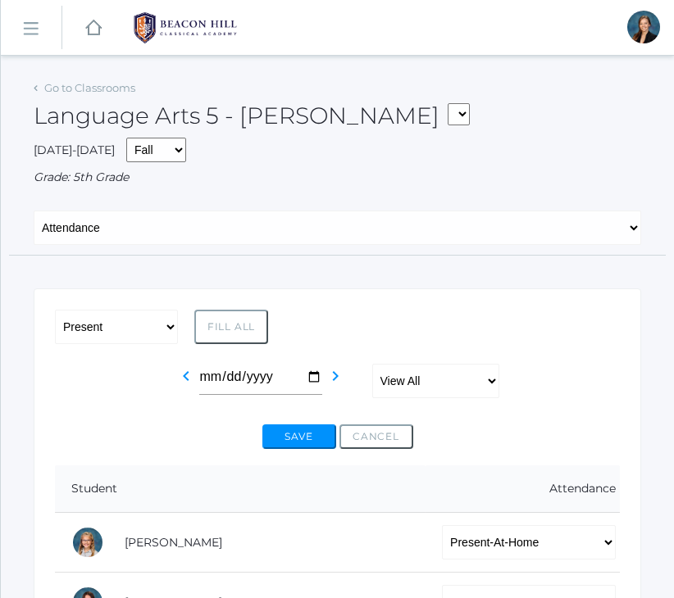
click at [418, 125] on div "Language Arts 5 - [PERSON_NAME] 01LA - First Grade [PERSON_NAME] 05LATIN - Lati…" at bounding box center [337, 106] width 607 height 61
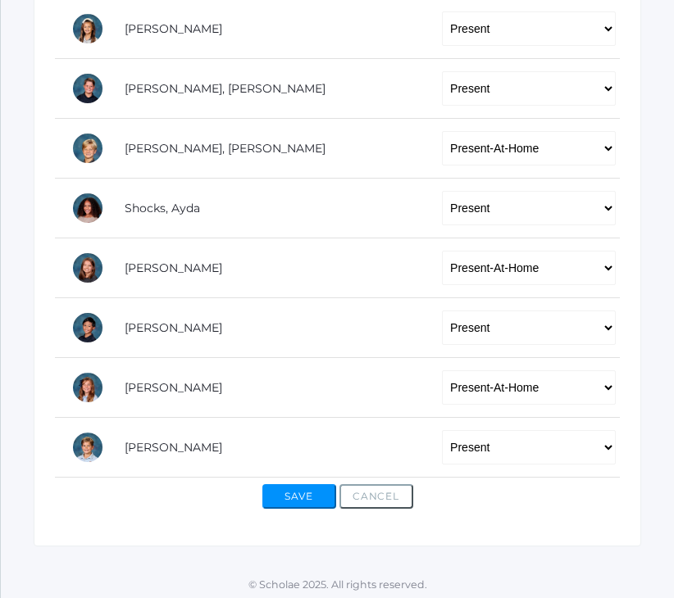
scroll to position [1231, 0]
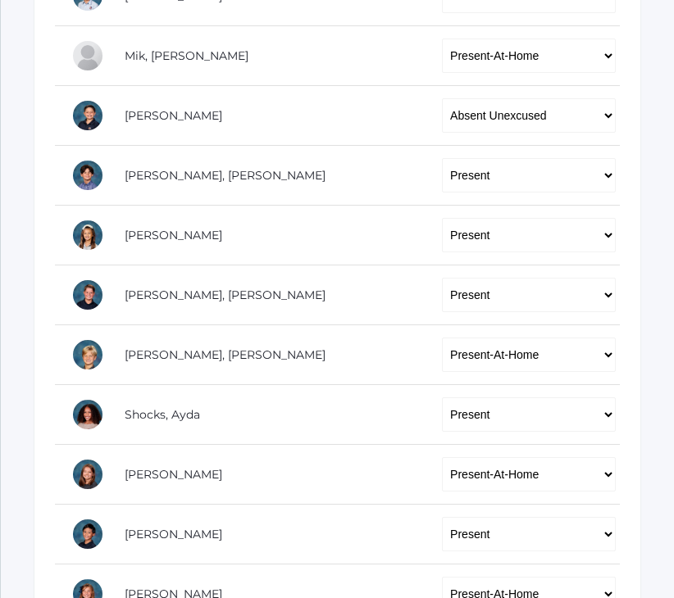
scroll to position [1005, 0]
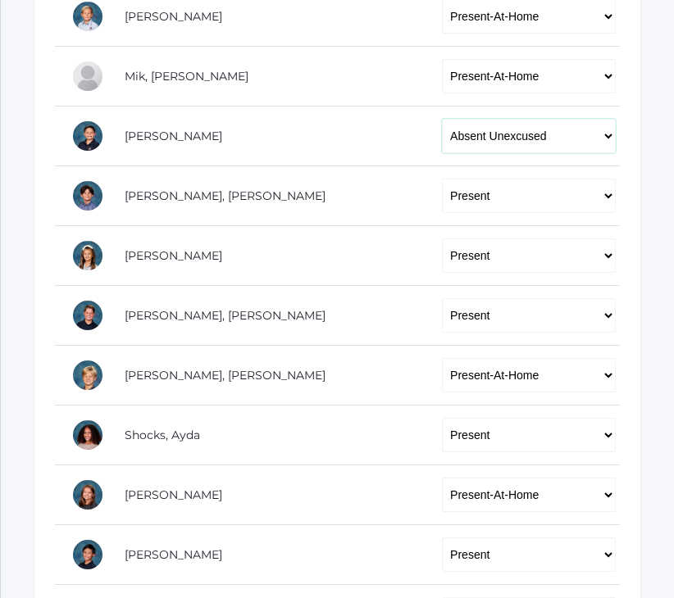
select select "AE"
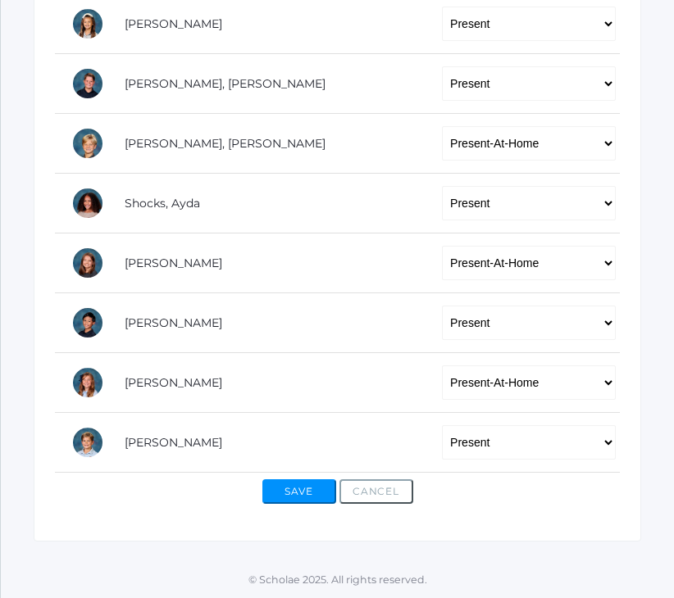
scroll to position [1231, 0]
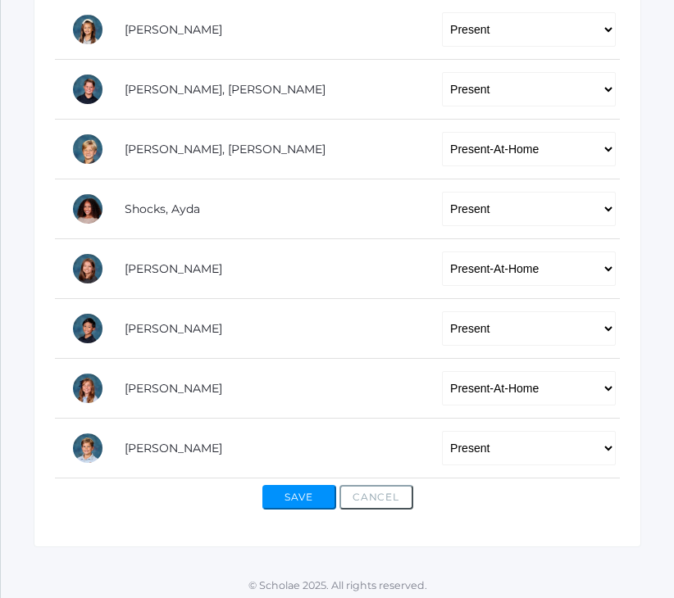
click at [294, 488] on button "Save" at bounding box center [299, 497] width 74 height 25
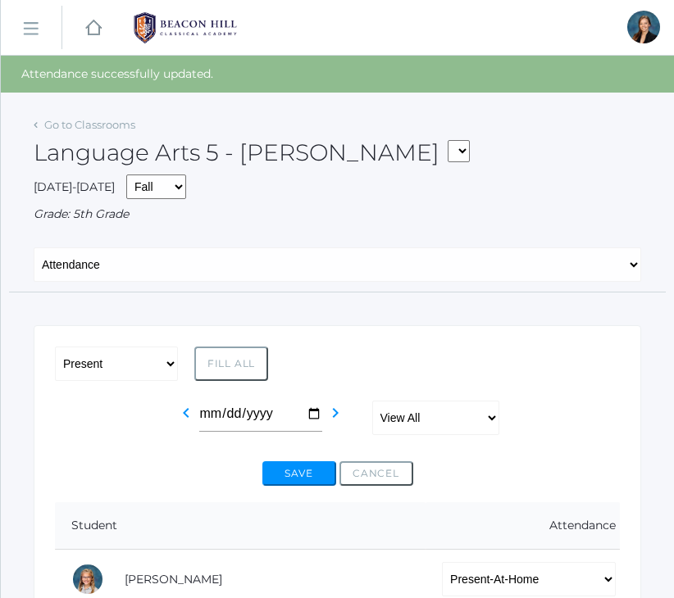
click at [471, 151] on div "Language Arts 5 - [PERSON_NAME] 01LA - First Grade [PERSON_NAME] 05SOCS - Socia…" at bounding box center [337, 143] width 607 height 61
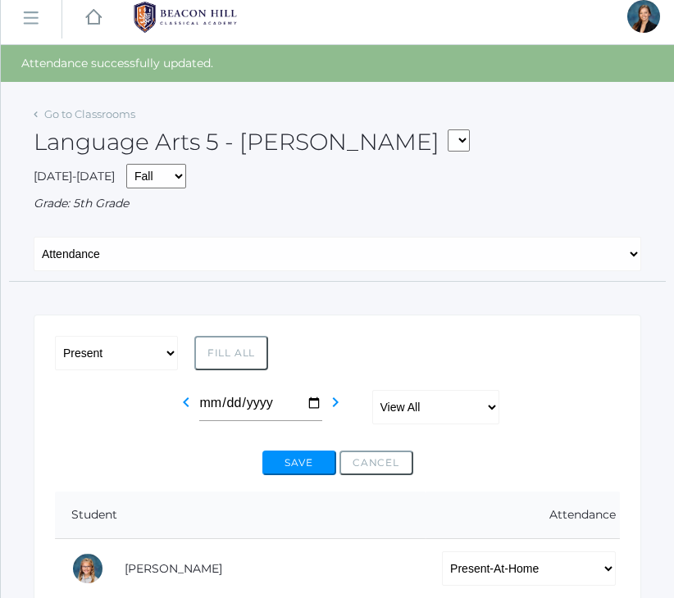
scroll to position [-1, 0]
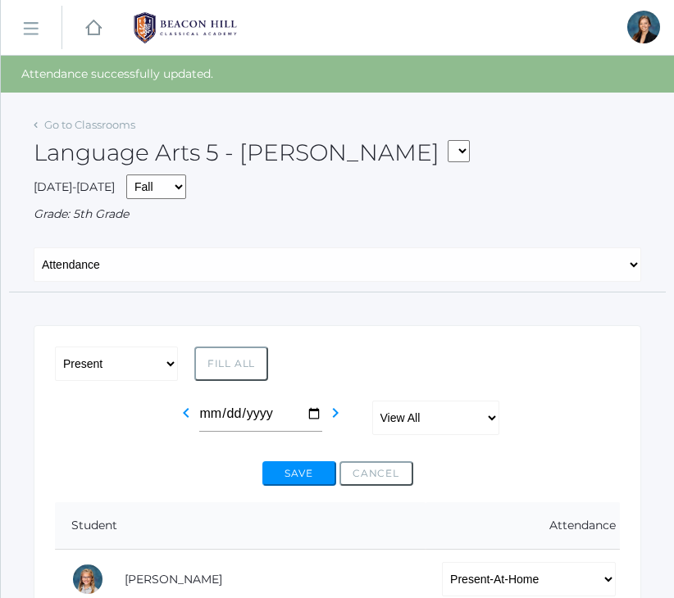
click at [561, 133] on div "Language Arts 5 - [PERSON_NAME] 01LA - First Grade [PERSON_NAME] 05SOCS - Socia…" at bounding box center [337, 143] width 607 height 61
click at [533, 123] on div "Language Arts 5 - [PERSON_NAME] 01LA - First Grade [PERSON_NAME] 05SOCS - Socia…" at bounding box center [337, 143] width 607 height 61
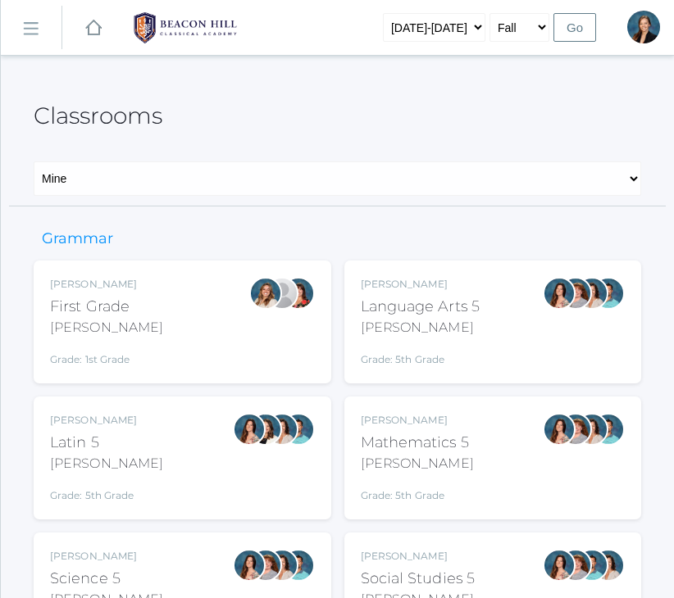
click at [375, 97] on div "Classrooms" at bounding box center [337, 106] width 607 height 61
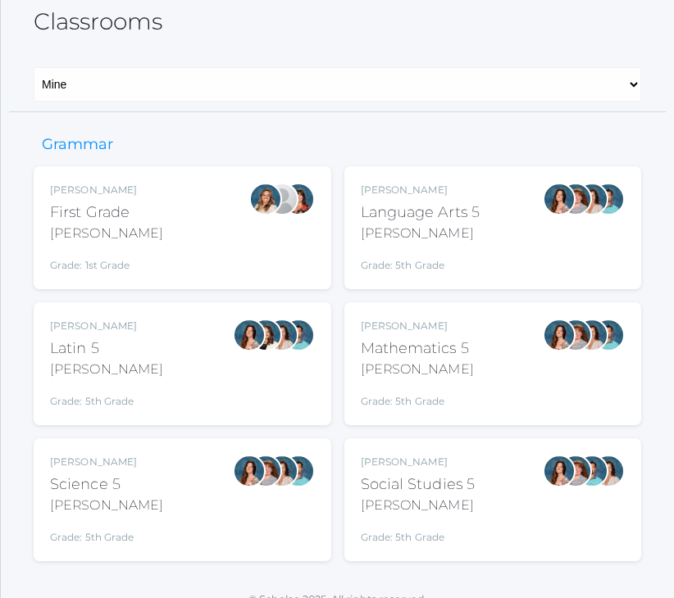
scroll to position [113, 0]
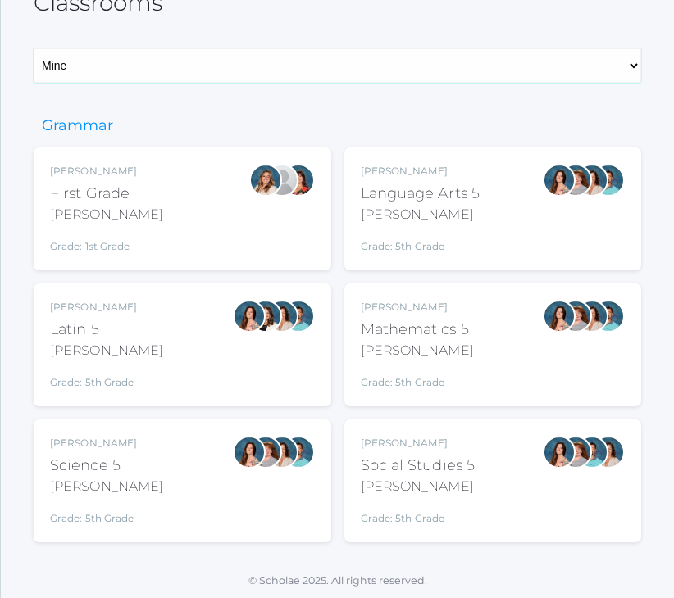
select select "/classrooms/all"
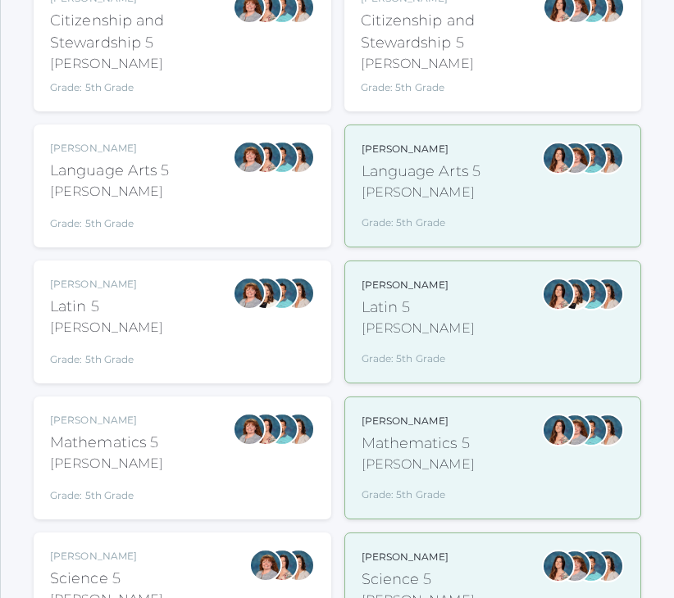
scroll to position [1254, 0]
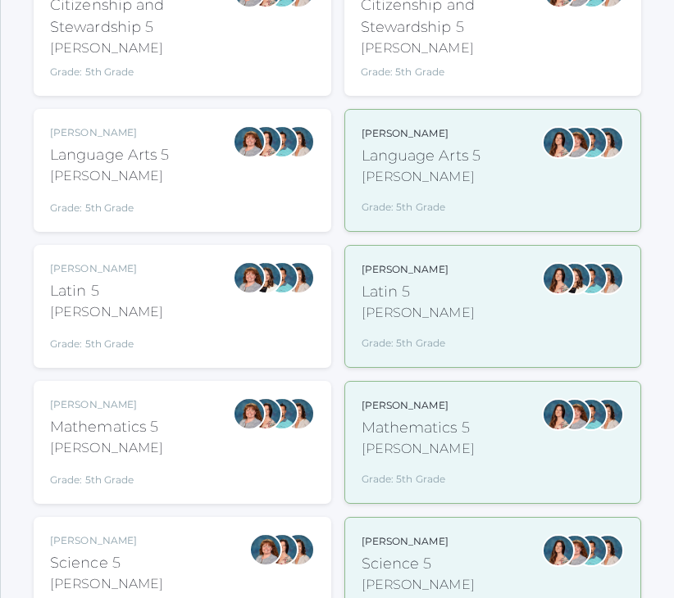
click at [131, 168] on div "Bence" at bounding box center [110, 176] width 120 height 20
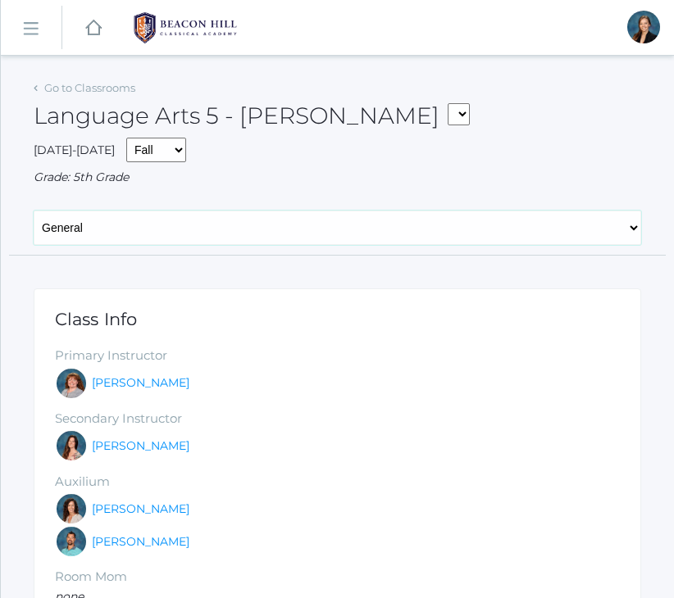
select select "/classrooms/1968/attendance?term=1"
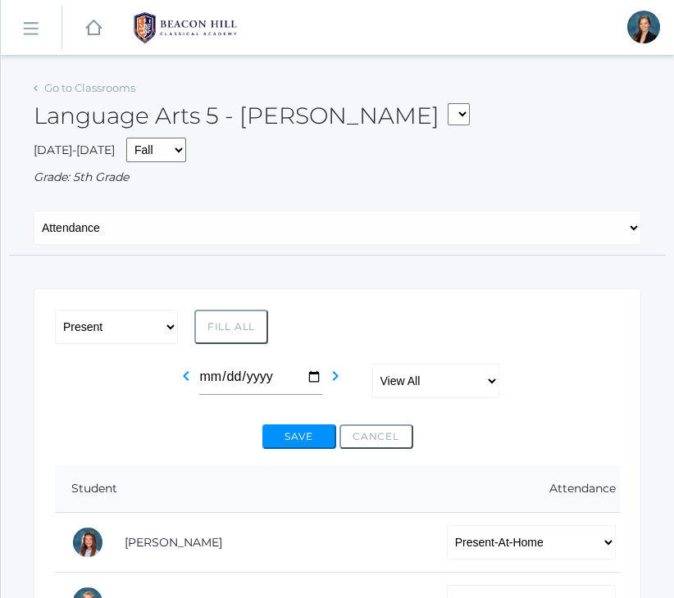
click at [432, 136] on div "Language Arts 5 - Bence 01LA - First Grade Barber 05SOCS - Social Studies 5 Sal…" at bounding box center [337, 106] width 607 height 61
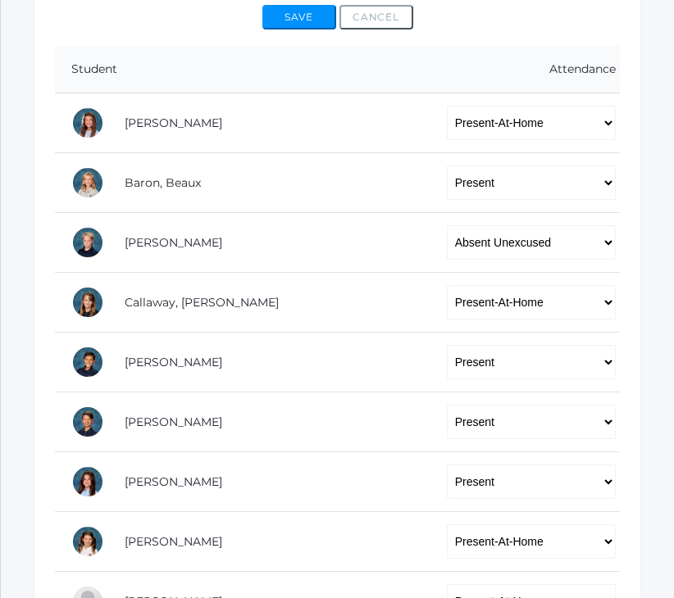
scroll to position [420, 0]
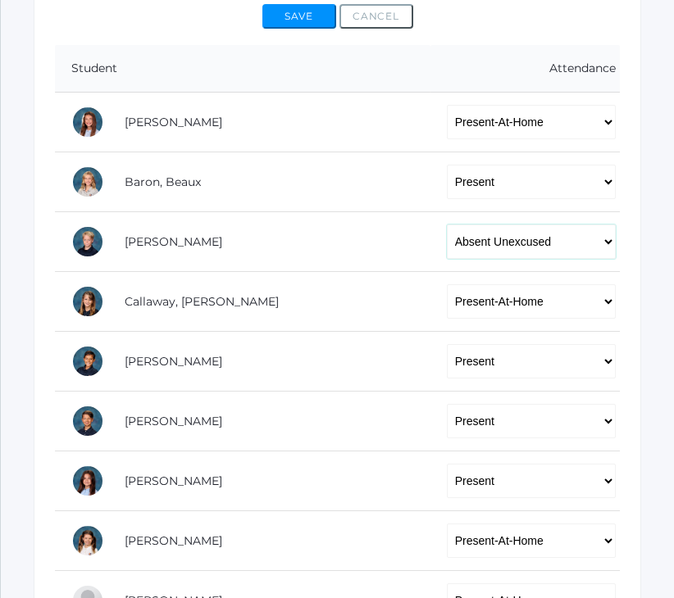
select select "TU"
click at [474, 34] on form "-- Present Present-At-Home Tardy Excused Tardy Unexcused Absent Excused Absent …" at bounding box center [337, 514] width 565 height 1251
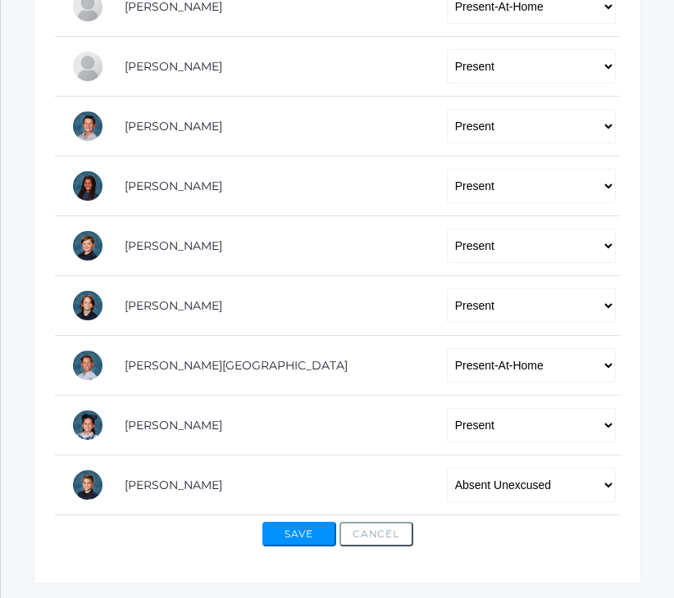
scroll to position [1051, 0]
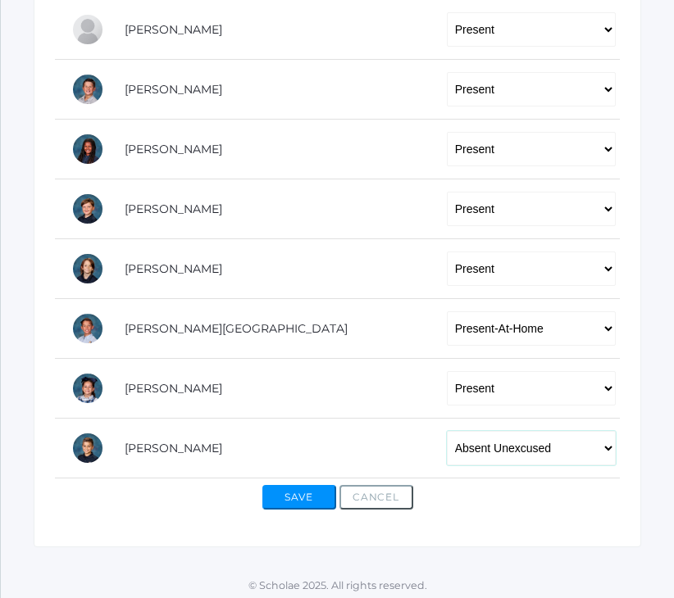
select select "TE"
click at [310, 485] on button "Save" at bounding box center [299, 497] width 74 height 25
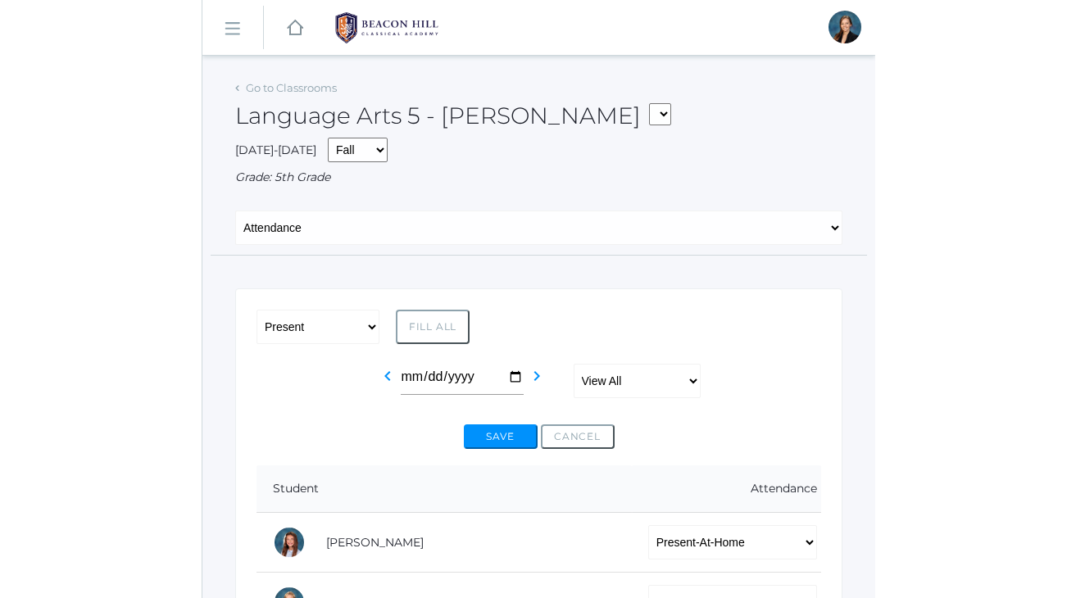
scroll to position [0, 0]
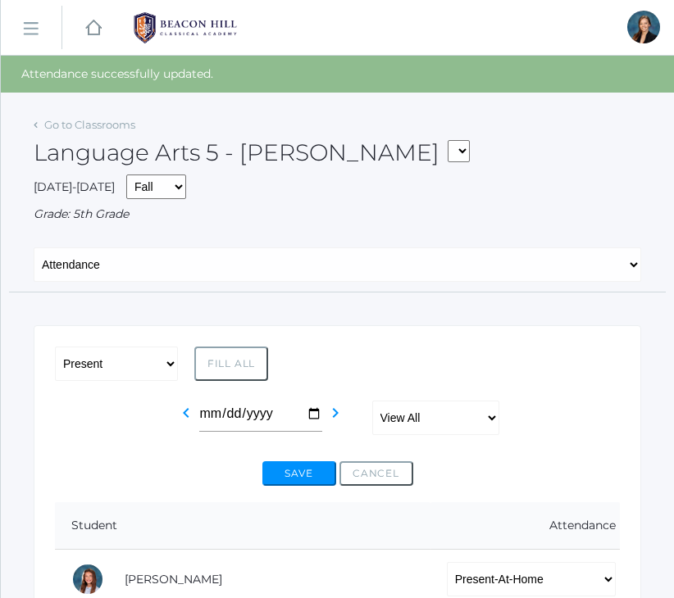
click at [555, 184] on div "[DATE]-[DATE] Fall Spring Grade: 5th Grade" at bounding box center [337, 199] width 607 height 48
click at [479, 165] on div "Language Arts 5 - [PERSON_NAME] 01LA - First Grade [PERSON_NAME] 05LATIN - Lati…" at bounding box center [337, 143] width 607 height 61
click at [29, 20] on link "icons/ui/navigation/hamburger Created with Sketch." at bounding box center [31, 28] width 61 height 44
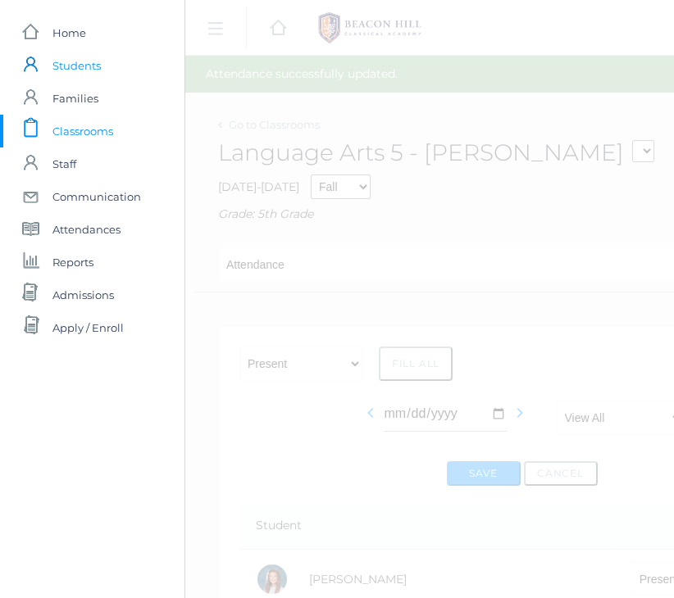
click at [68, 70] on span "Students" at bounding box center [76, 65] width 48 height 33
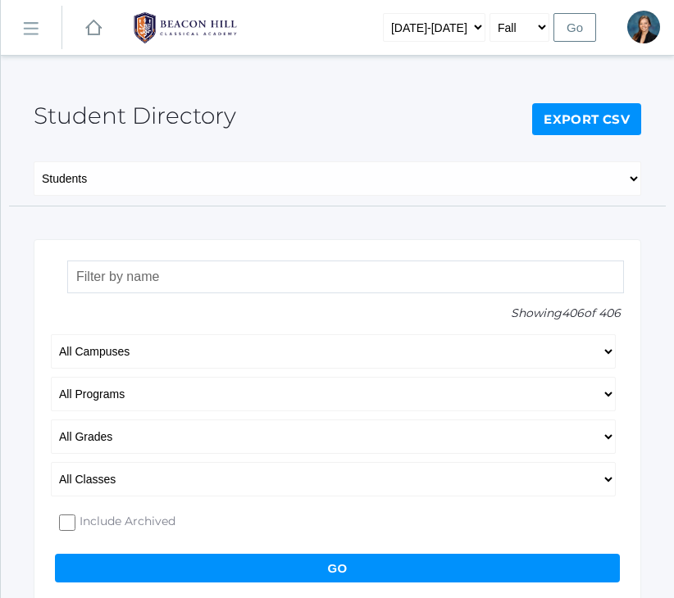
click at [37, 32] on rect at bounding box center [30, 29] width 26 height 26
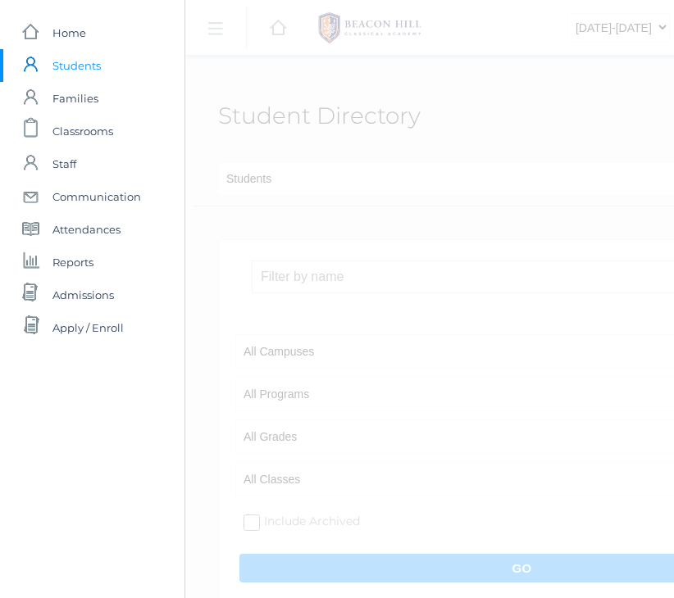
click at [37, 32] on rect at bounding box center [30, 32] width 20 height 20
